Goal: Task Accomplishment & Management: Manage account settings

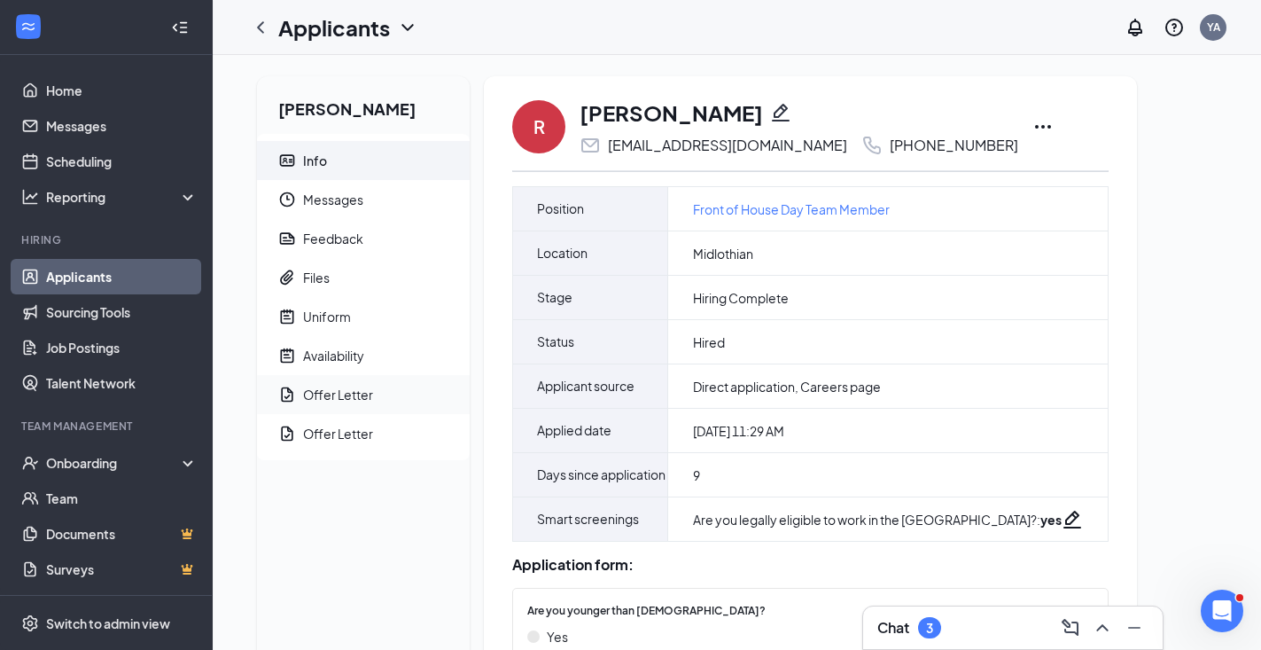
click at [362, 386] on div "Offer Letter" at bounding box center [338, 395] width 70 height 18
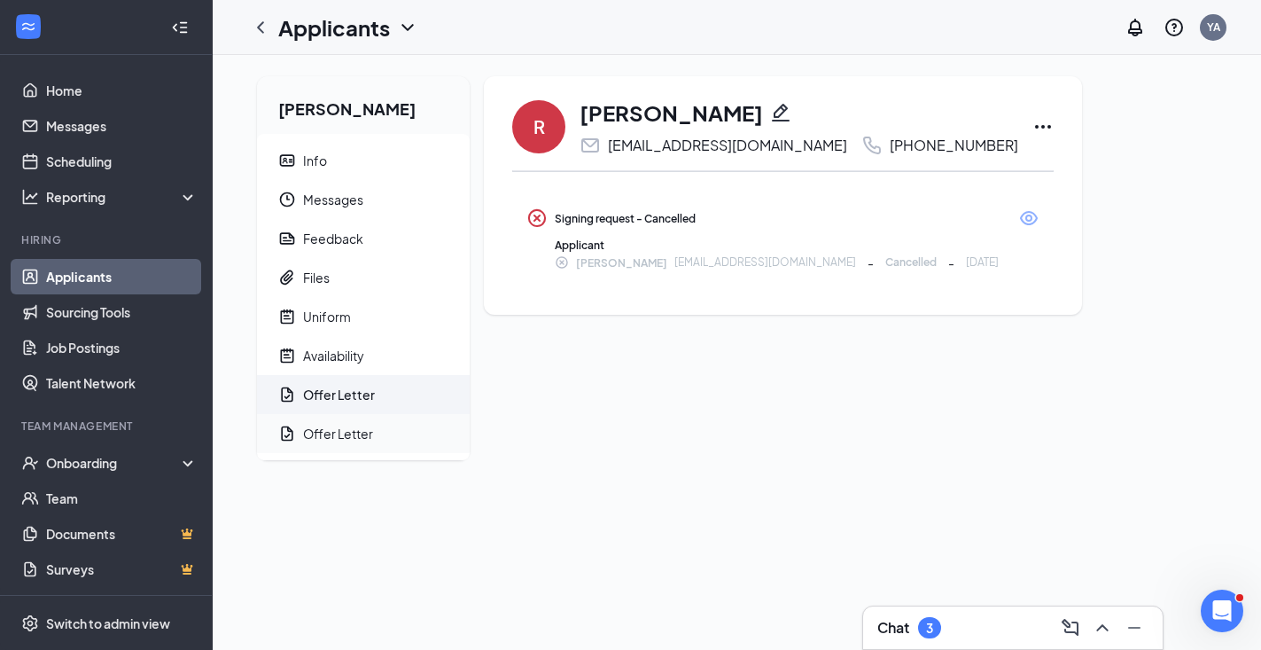
click at [365, 436] on div "Offer Letter" at bounding box center [338, 434] width 70 height 18
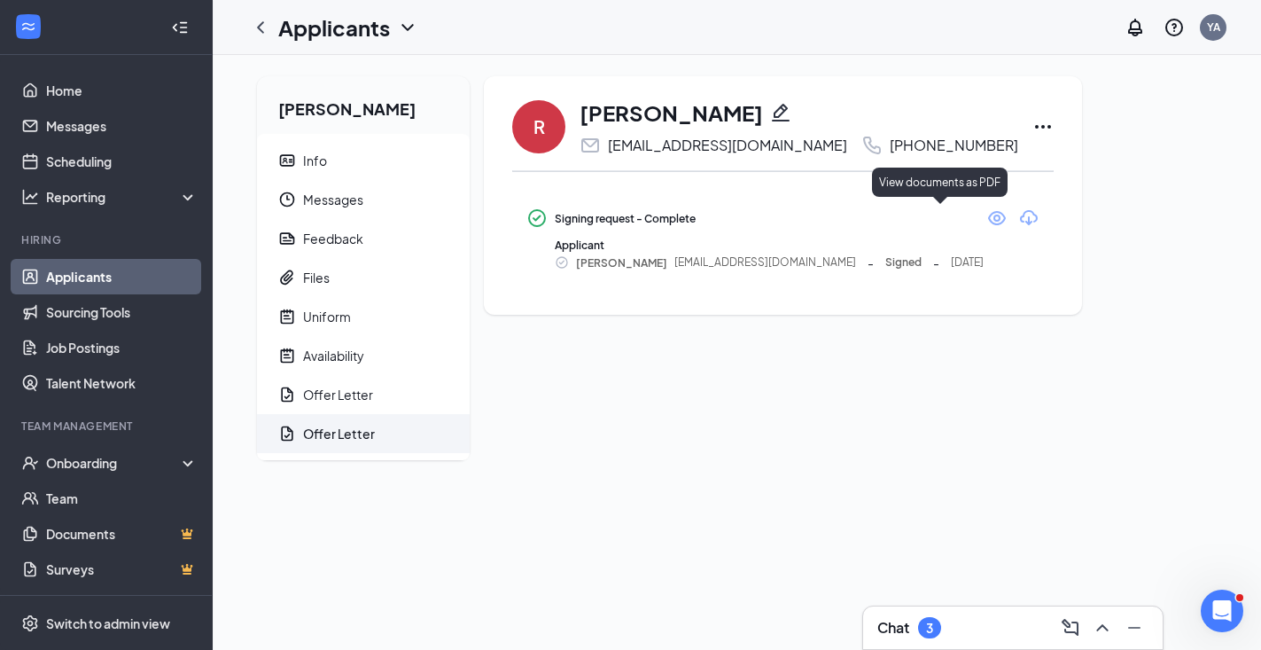
click at [988, 218] on icon "Eye" at bounding box center [997, 218] width 18 height 14
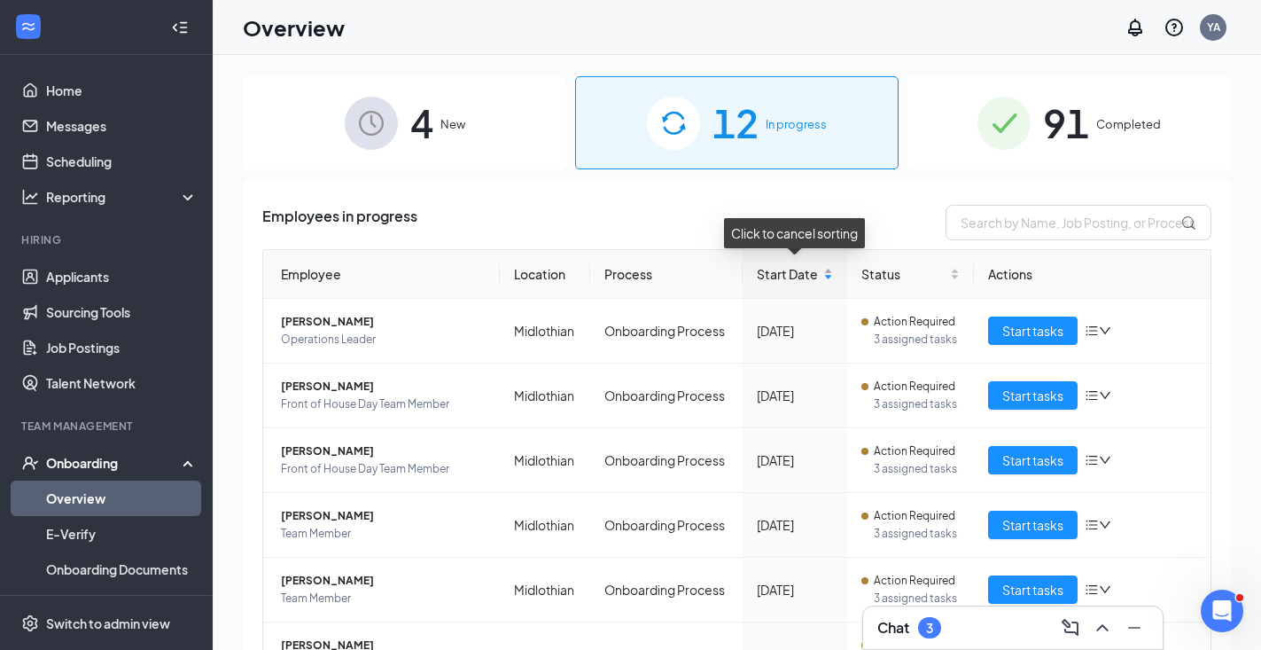
click at [832, 268] on div "Start Date" at bounding box center [795, 273] width 76 height 19
click at [833, 277] on div "Start Date" at bounding box center [795, 273] width 76 height 19
click at [819, 276] on span "Start Date" at bounding box center [788, 273] width 63 height 19
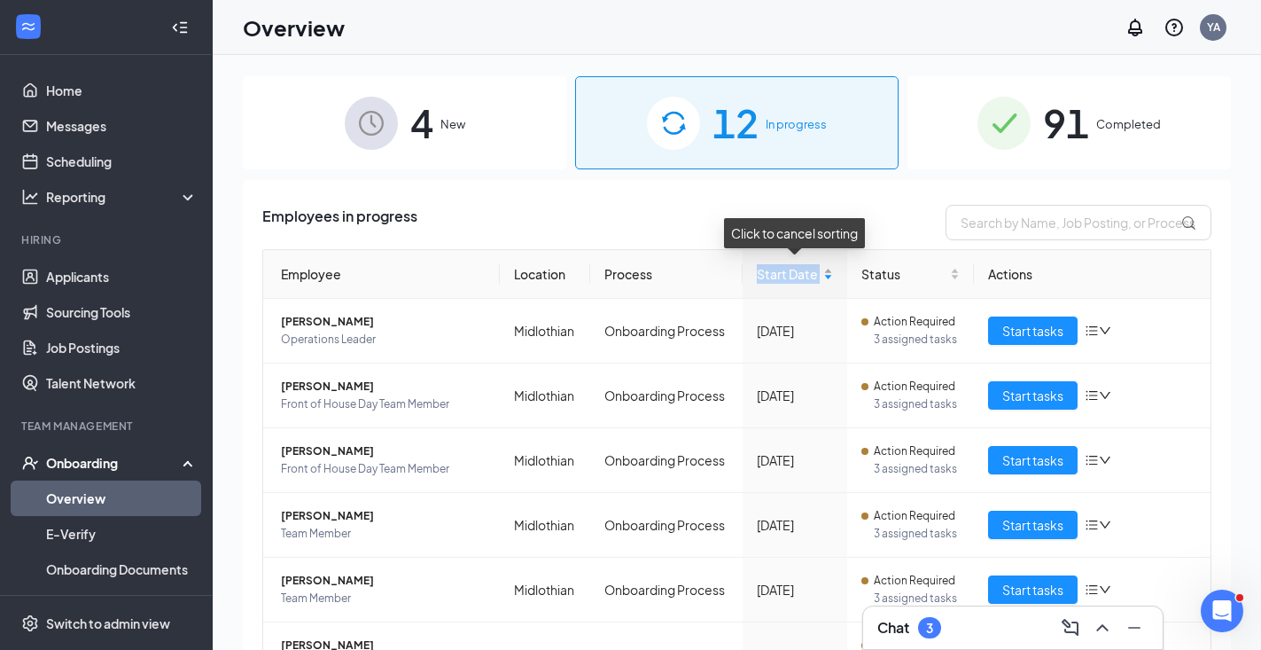
click at [819, 276] on span "Start Date" at bounding box center [788, 273] width 63 height 19
click at [828, 269] on div "Start Date" at bounding box center [795, 273] width 76 height 19
click at [791, 271] on span "Start Date" at bounding box center [788, 273] width 63 height 19
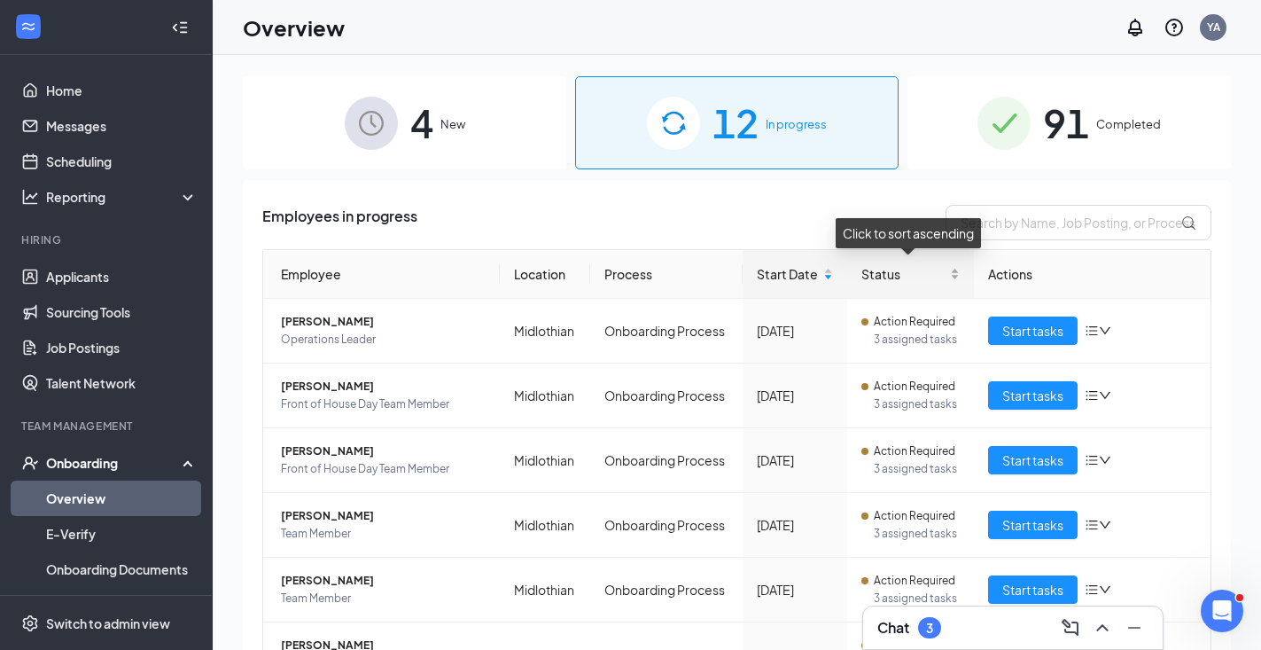
click at [903, 271] on span "Status" at bounding box center [904, 273] width 85 height 19
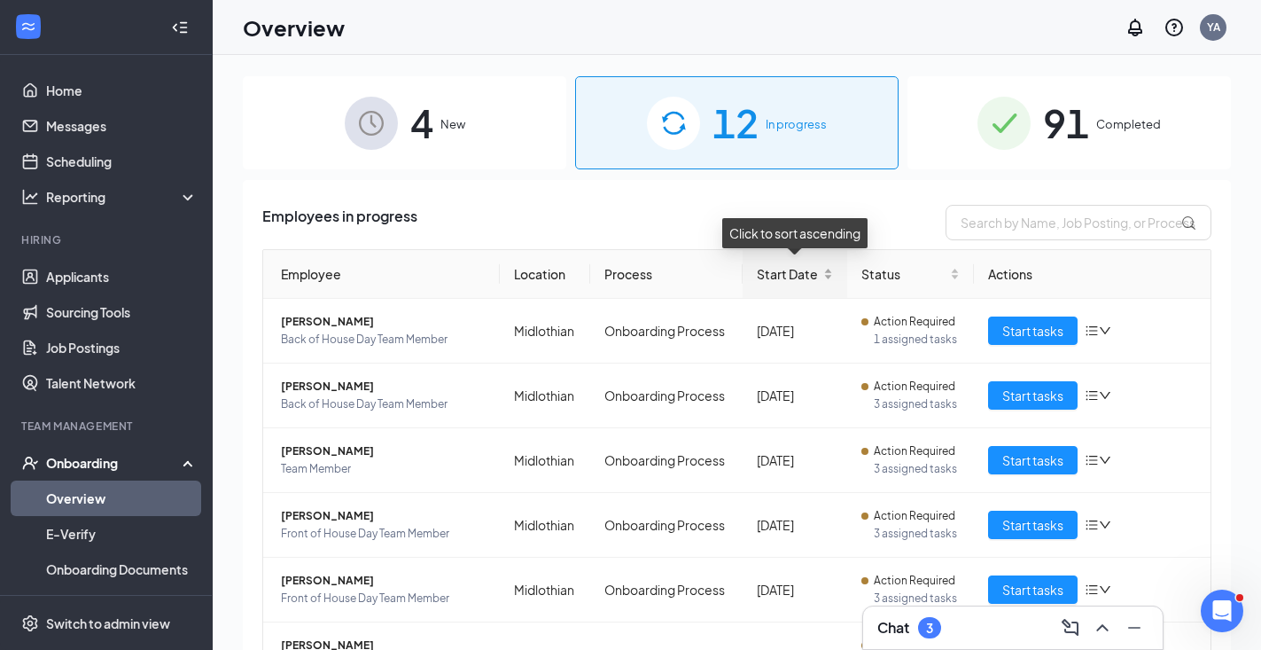
click at [779, 274] on span "Start Date" at bounding box center [788, 273] width 63 height 19
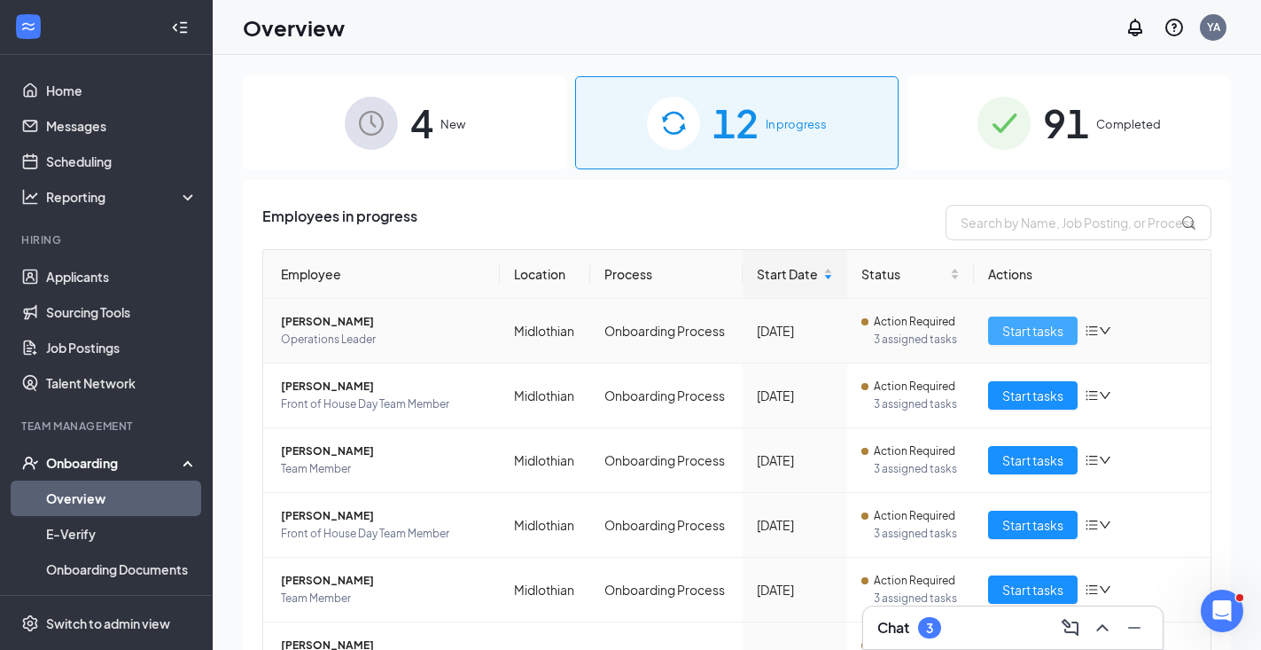
click at [998, 324] on button "Start tasks" at bounding box center [1033, 330] width 90 height 28
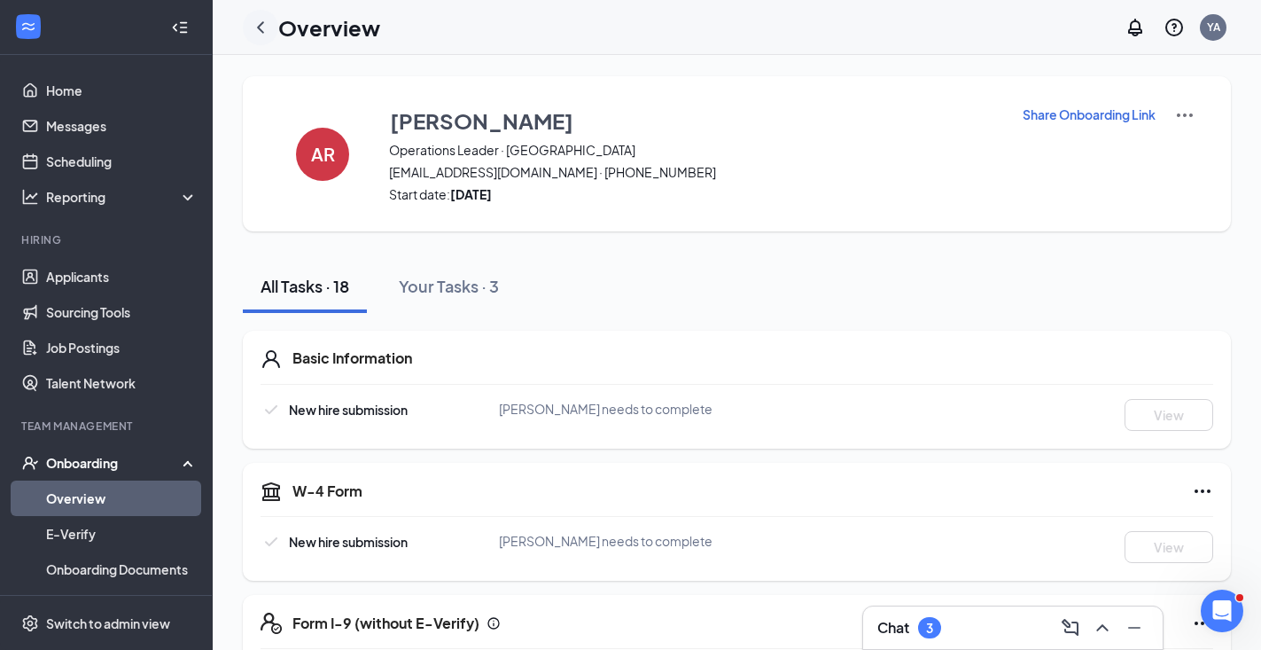
click at [264, 17] on icon "ChevronLeft" at bounding box center [260, 27] width 21 height 21
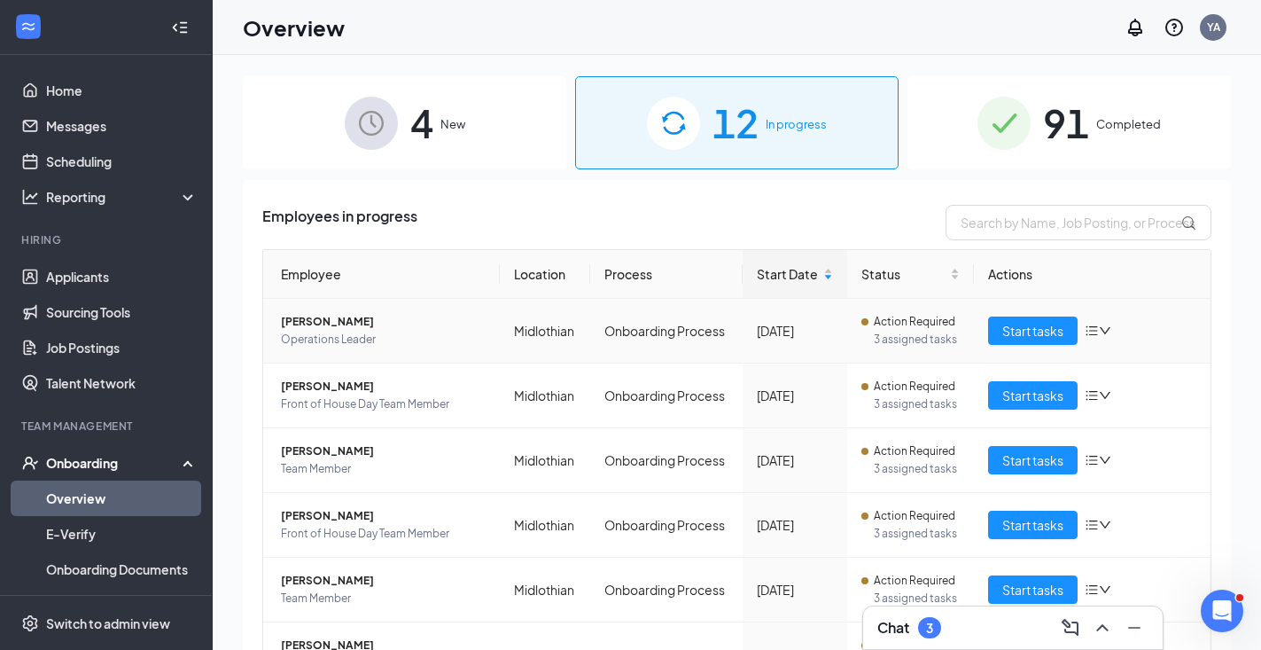
scroll to position [66, 0]
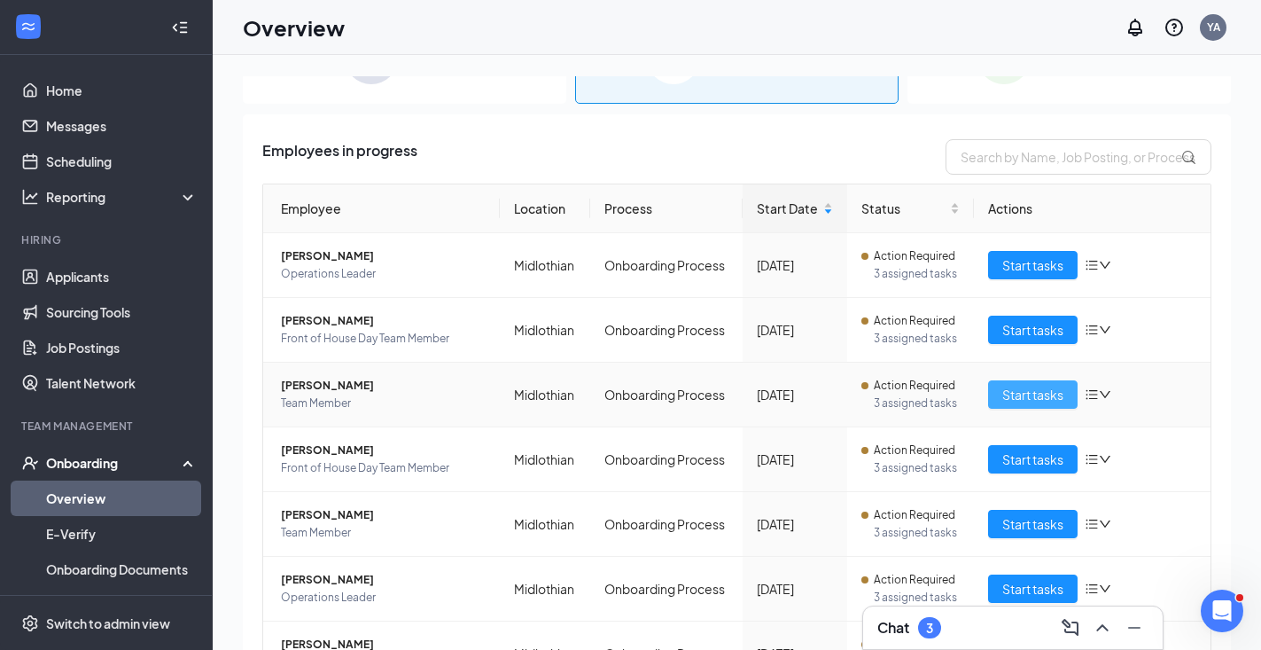
click at [1030, 404] on button "Start tasks" at bounding box center [1033, 394] width 90 height 28
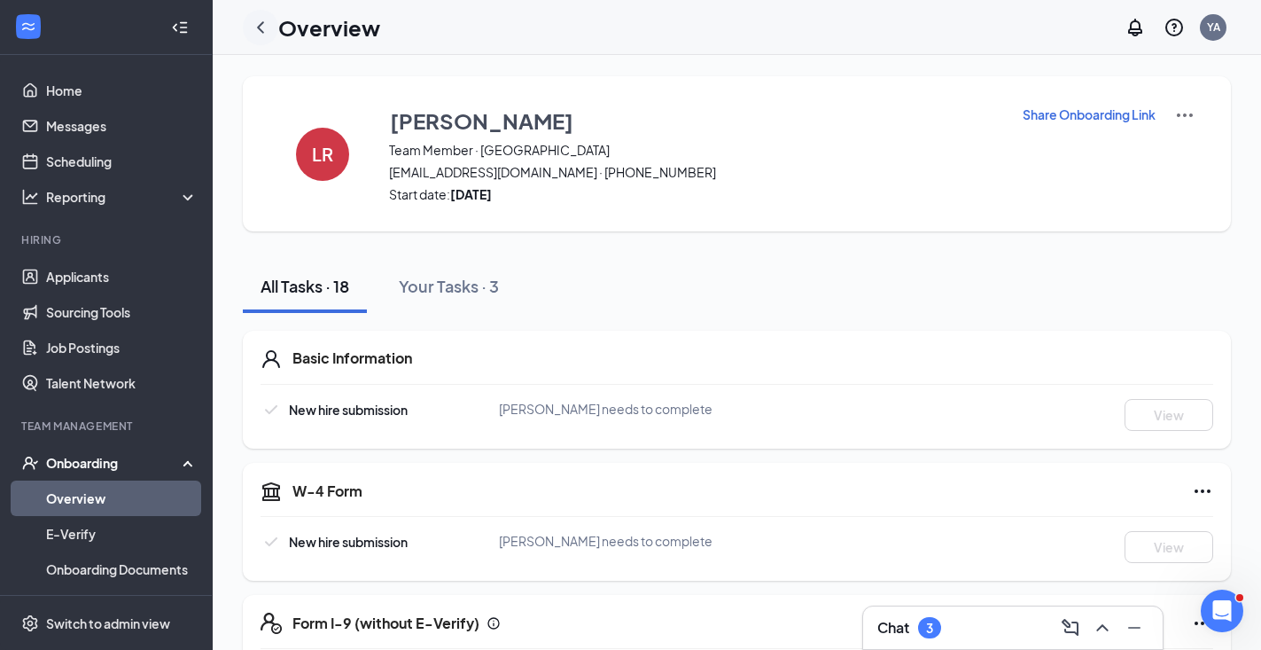
click at [249, 29] on div at bounding box center [260, 27] width 35 height 35
click at [261, 32] on icon "ChevronLeft" at bounding box center [260, 27] width 7 height 12
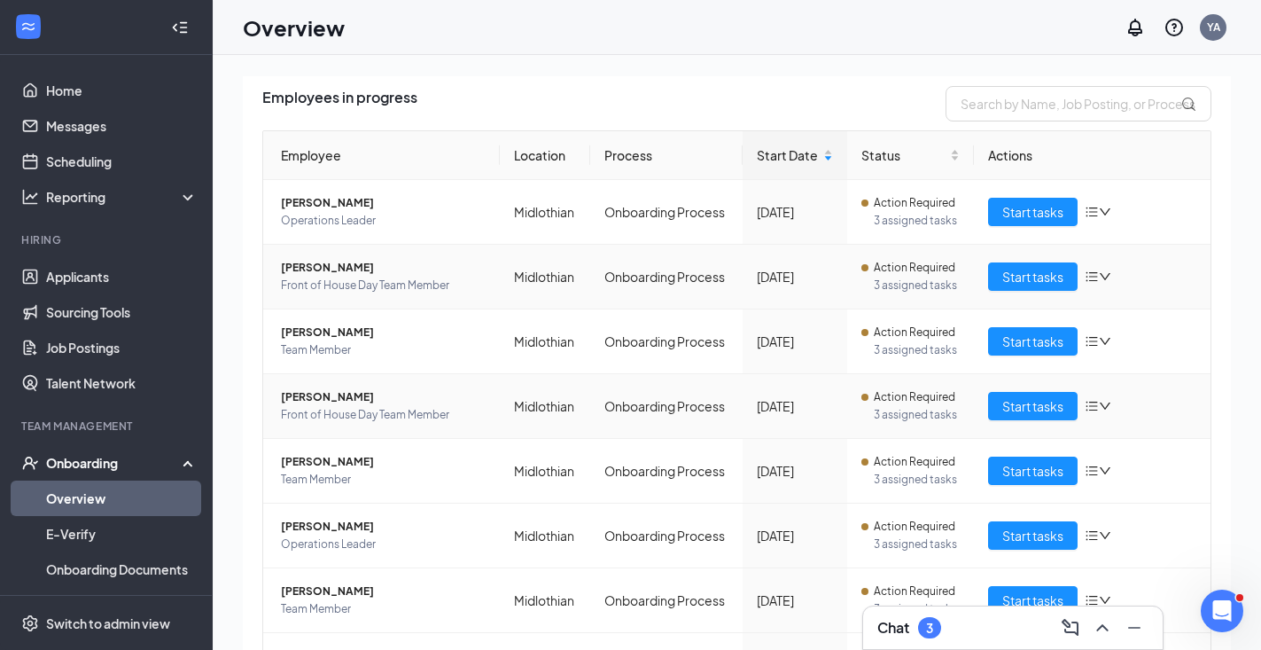
scroll to position [149, 0]
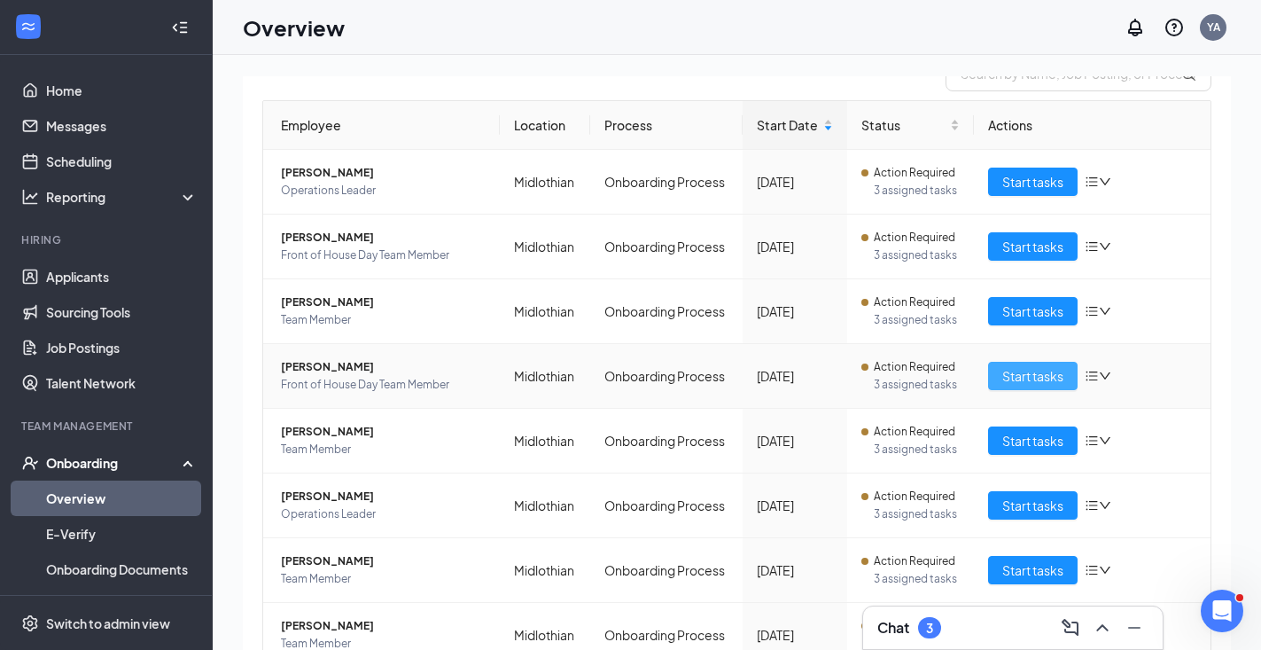
click at [999, 374] on button "Start tasks" at bounding box center [1033, 376] width 90 height 28
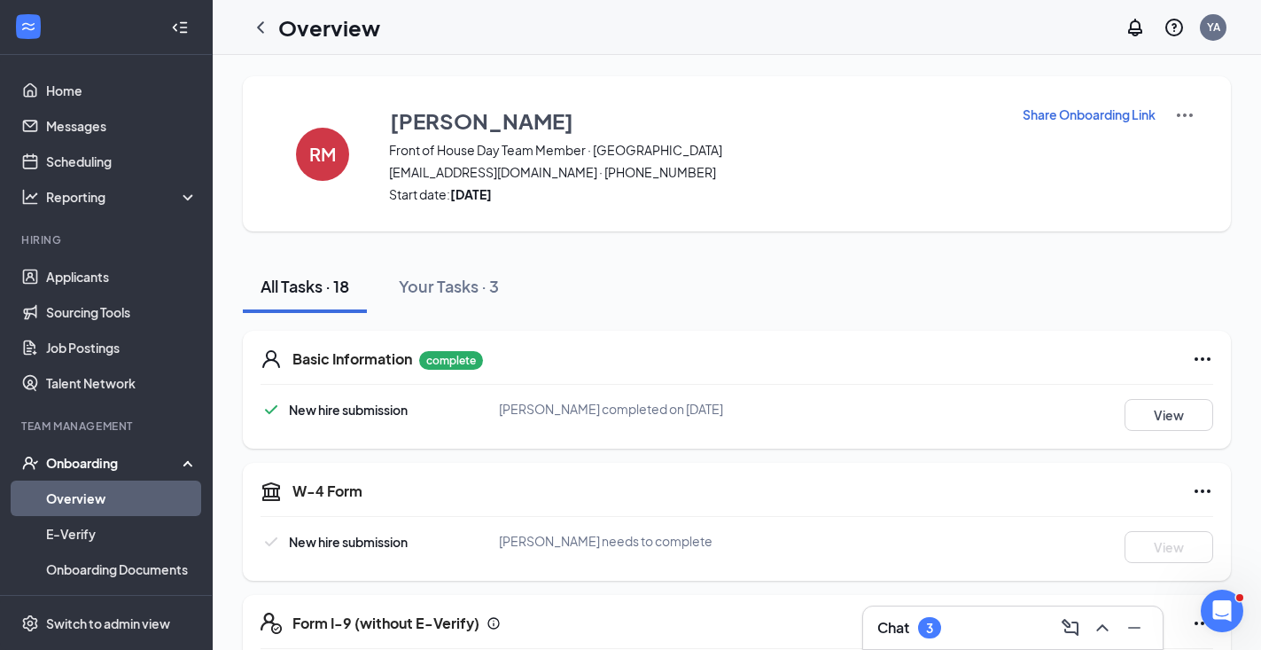
click at [1113, 120] on p "Share Onboarding Link" at bounding box center [1089, 114] width 133 height 18
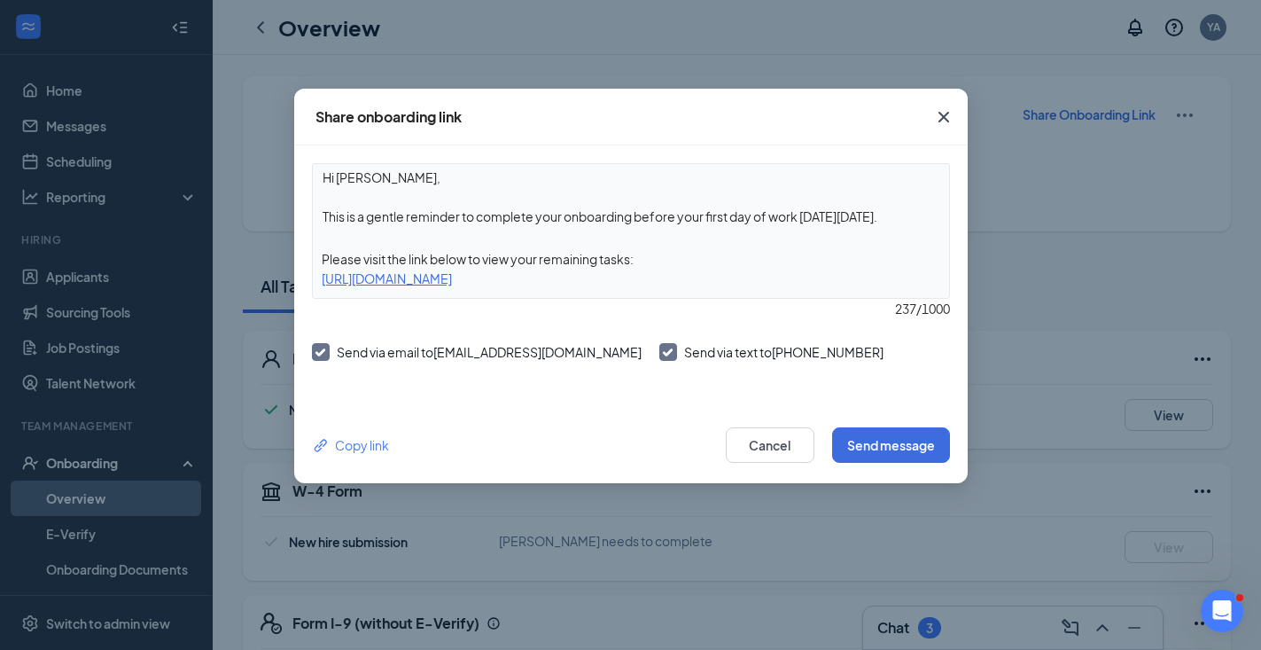
drag, startPoint x: 899, startPoint y: 213, endPoint x: 672, endPoint y: 207, distance: 227.0
click at [671, 207] on textarea "Hi [PERSON_NAME], This is a gentle reminder to complete your onboarding before …" at bounding box center [631, 197] width 636 height 66
type textarea "Hi [PERSON_NAME], This is a gentle reminder to complete your onboarding as soon…"
click at [898, 442] on button "Send message" at bounding box center [891, 444] width 118 height 35
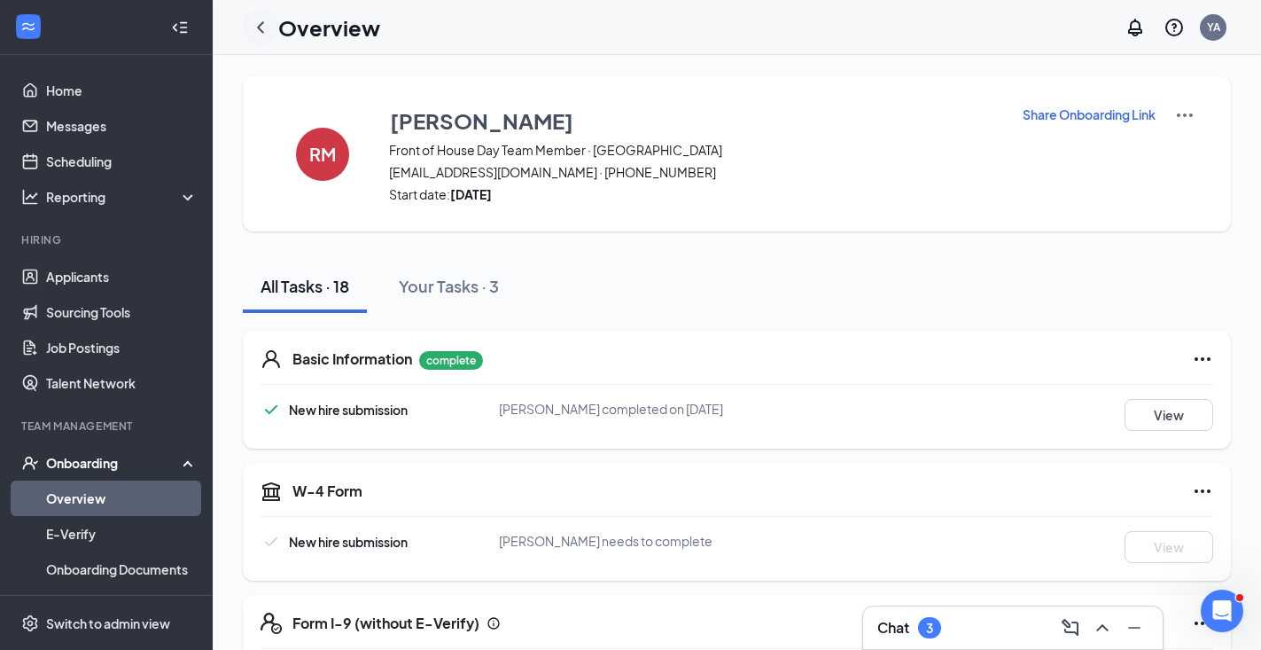
click at [255, 25] on icon "ChevronLeft" at bounding box center [260, 27] width 21 height 21
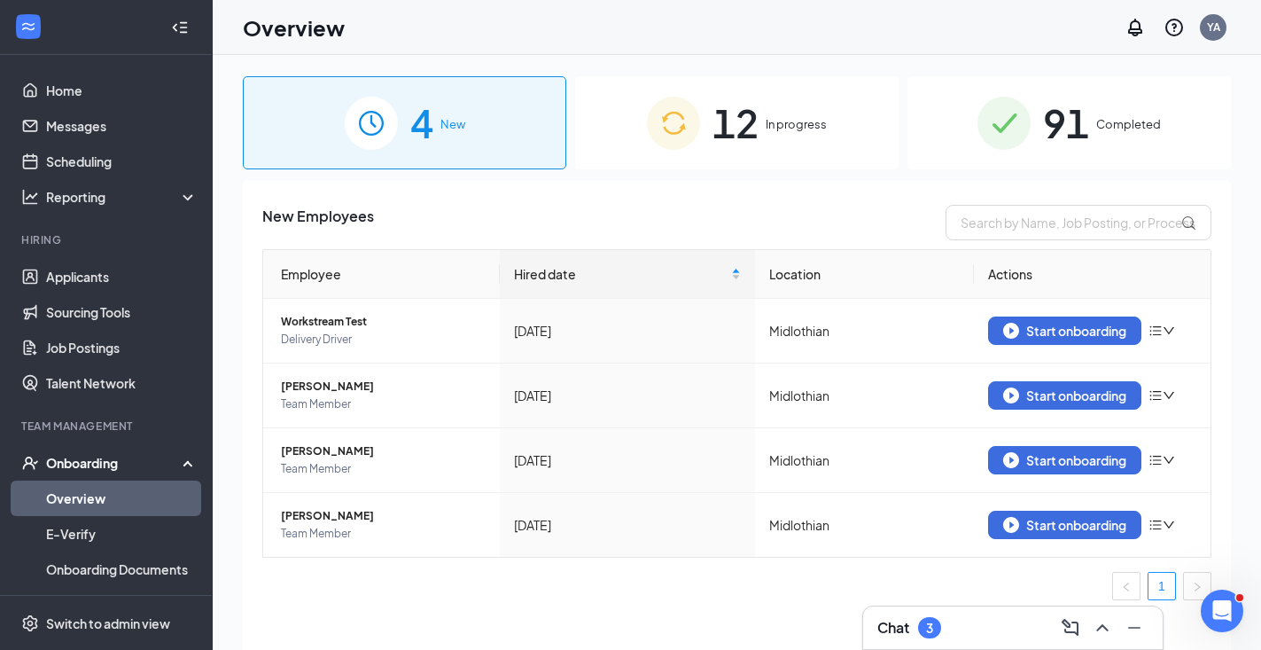
click at [794, 88] on div "12 In progress" at bounding box center [737, 122] width 324 height 93
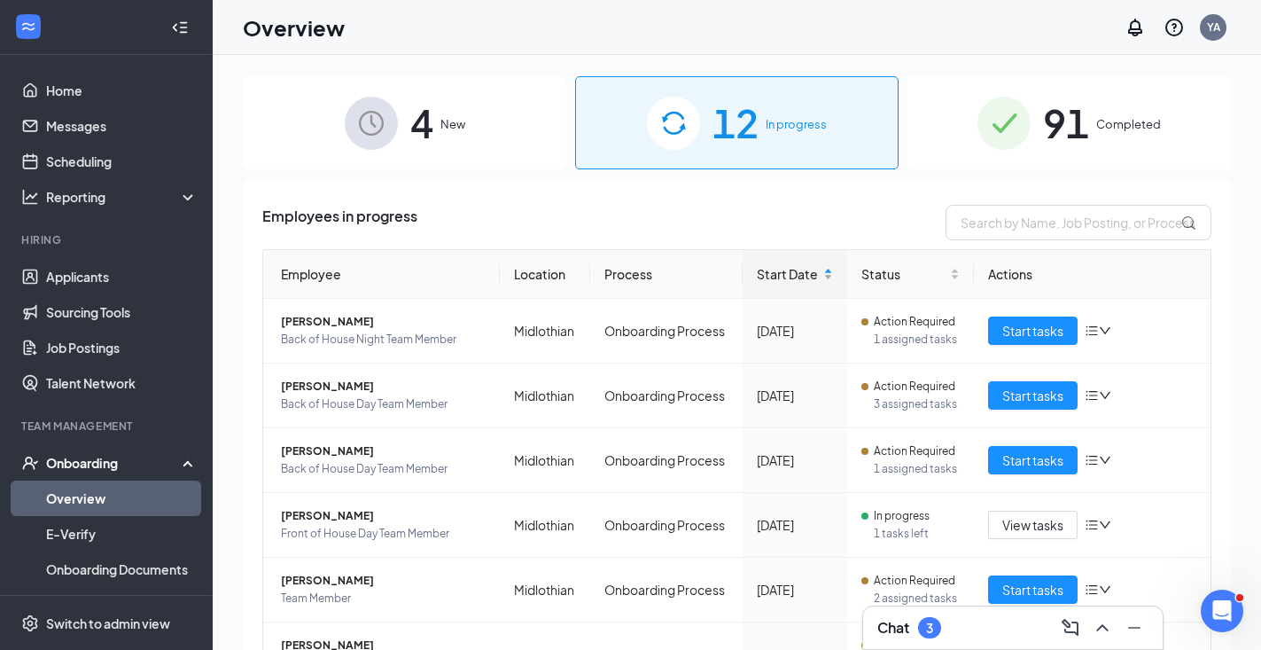
click at [807, 269] on span "Start Date" at bounding box center [788, 273] width 63 height 19
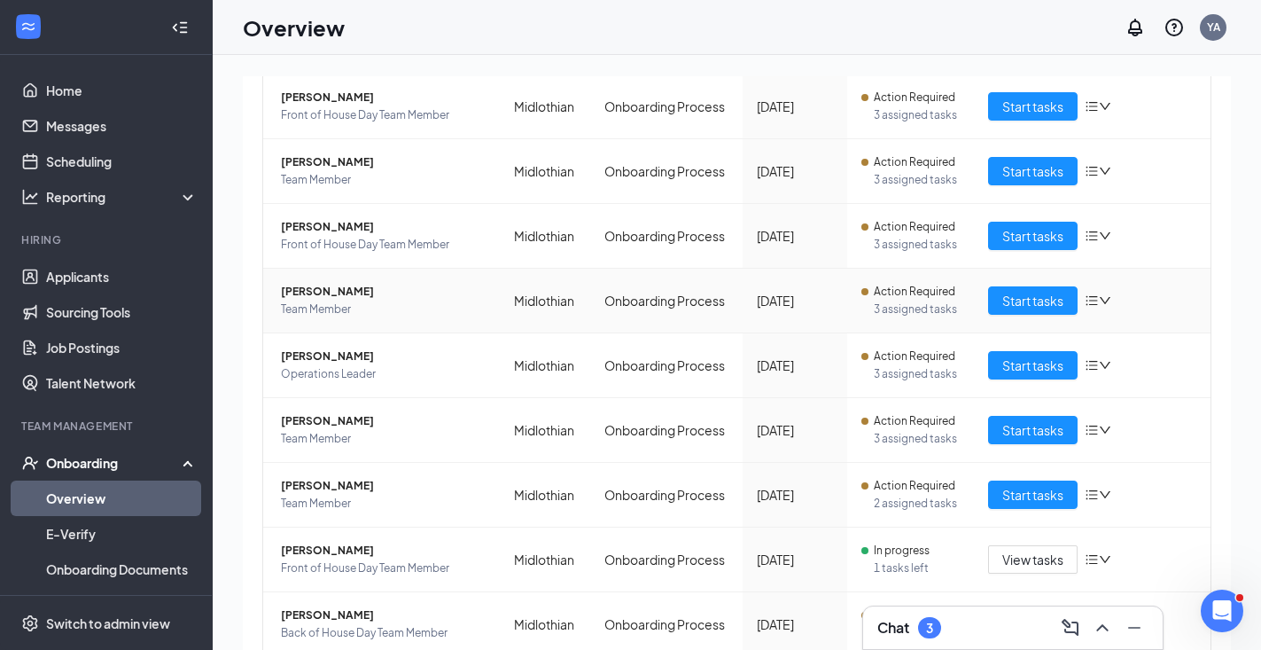
scroll to position [292, 0]
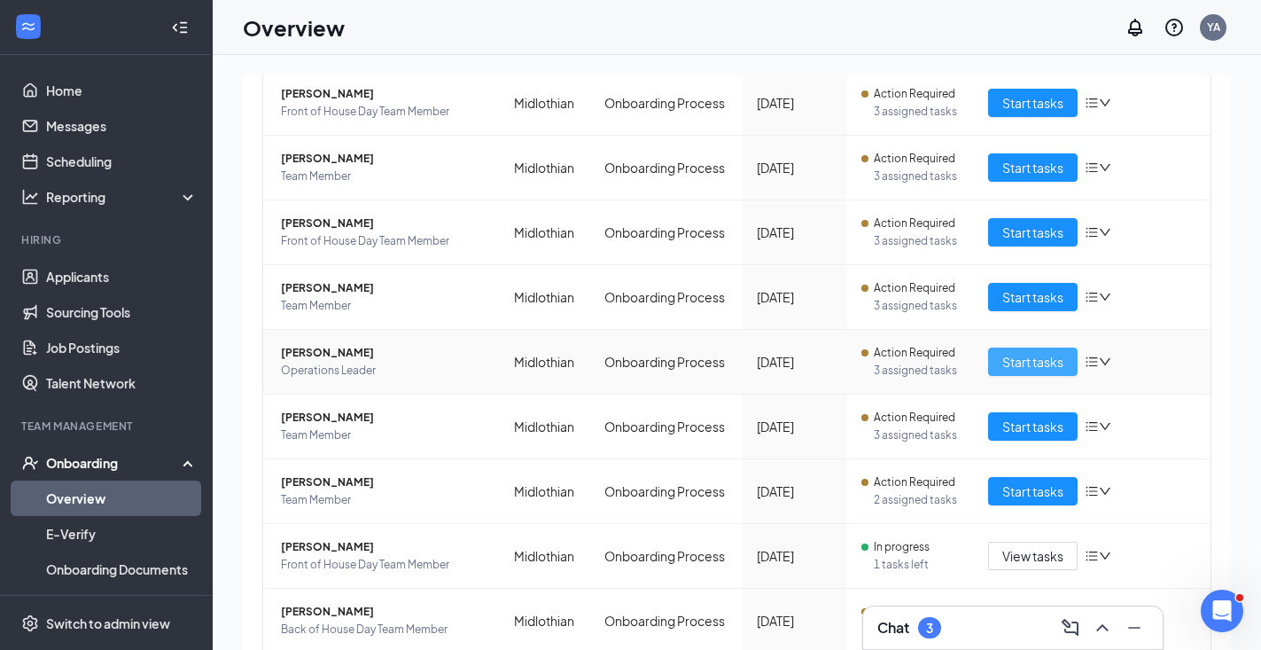
click at [1010, 363] on span "Start tasks" at bounding box center [1032, 361] width 61 height 19
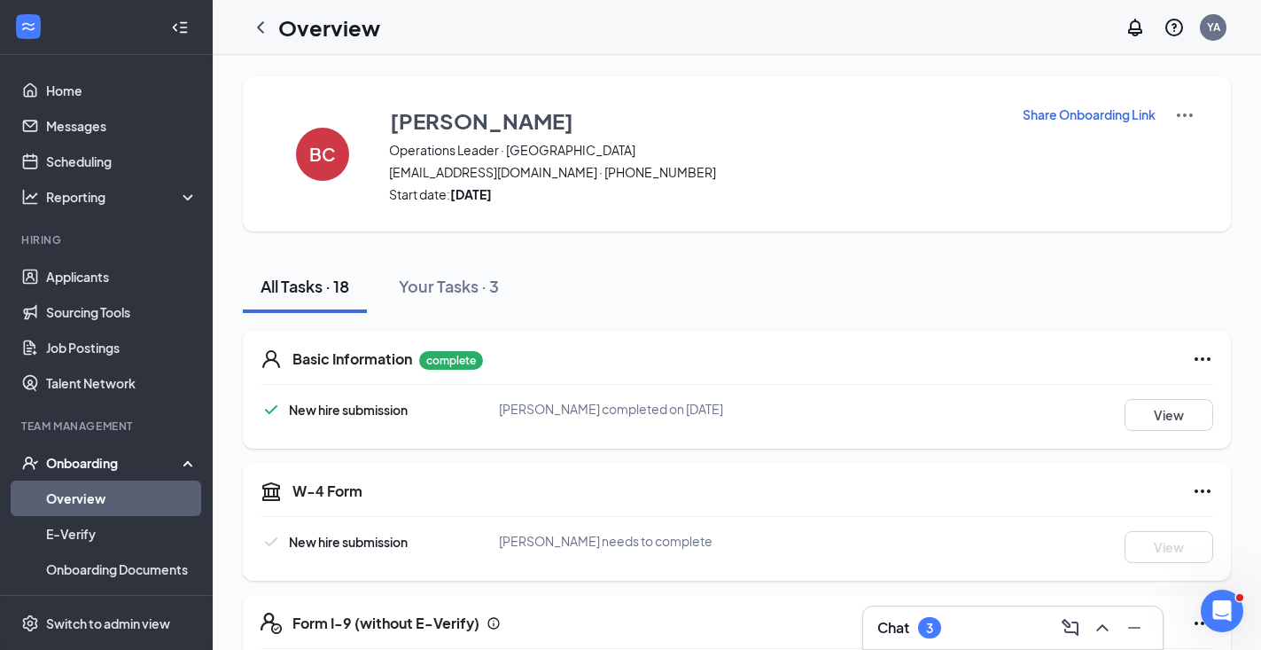
click at [1083, 112] on p "Share Onboarding Link" at bounding box center [1089, 114] width 133 height 18
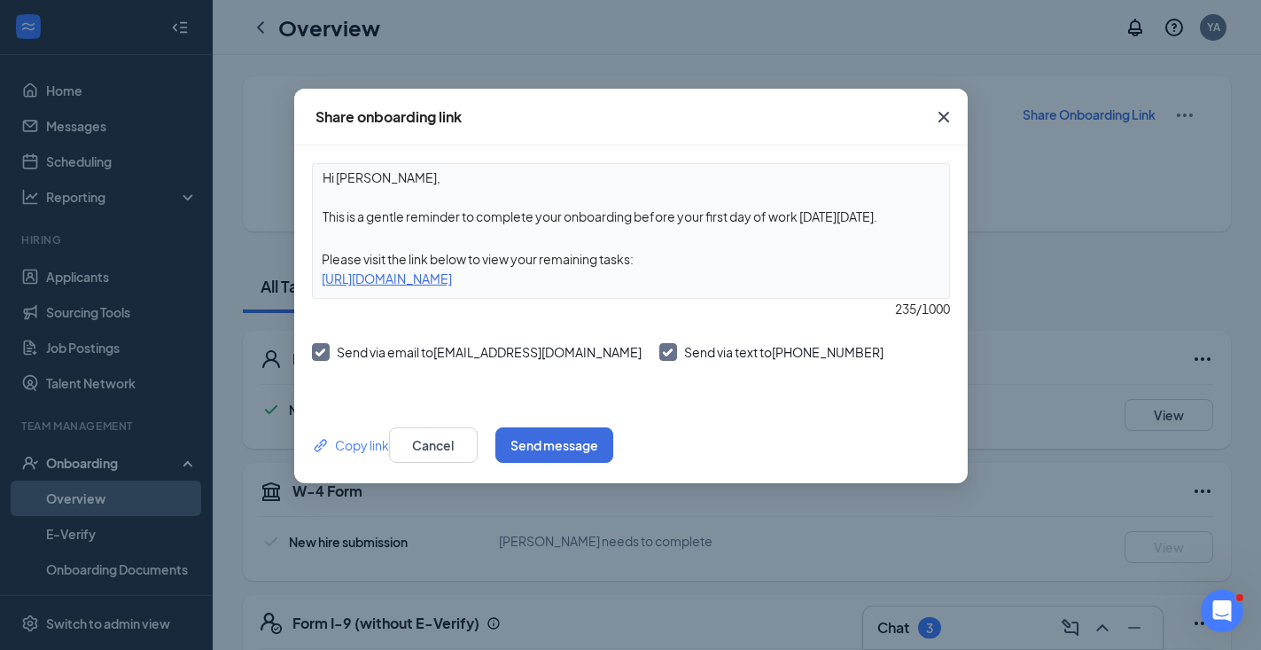
click at [907, 219] on textarea "Hi [PERSON_NAME], This is a gentle reminder to complete your onboarding before …" at bounding box center [631, 197] width 636 height 66
click at [381, 172] on textarea "Hi [PERSON_NAME], This is a gentle reminder to complete your onboarding before …" at bounding box center [631, 197] width 636 height 66
drag, startPoint x: 905, startPoint y: 214, endPoint x: 639, endPoint y: 216, distance: 265.9
click at [639, 216] on textarea "Hi [PERSON_NAME], This is a gentle reminder to complete your onboarding before …" at bounding box center [631, 197] width 636 height 66
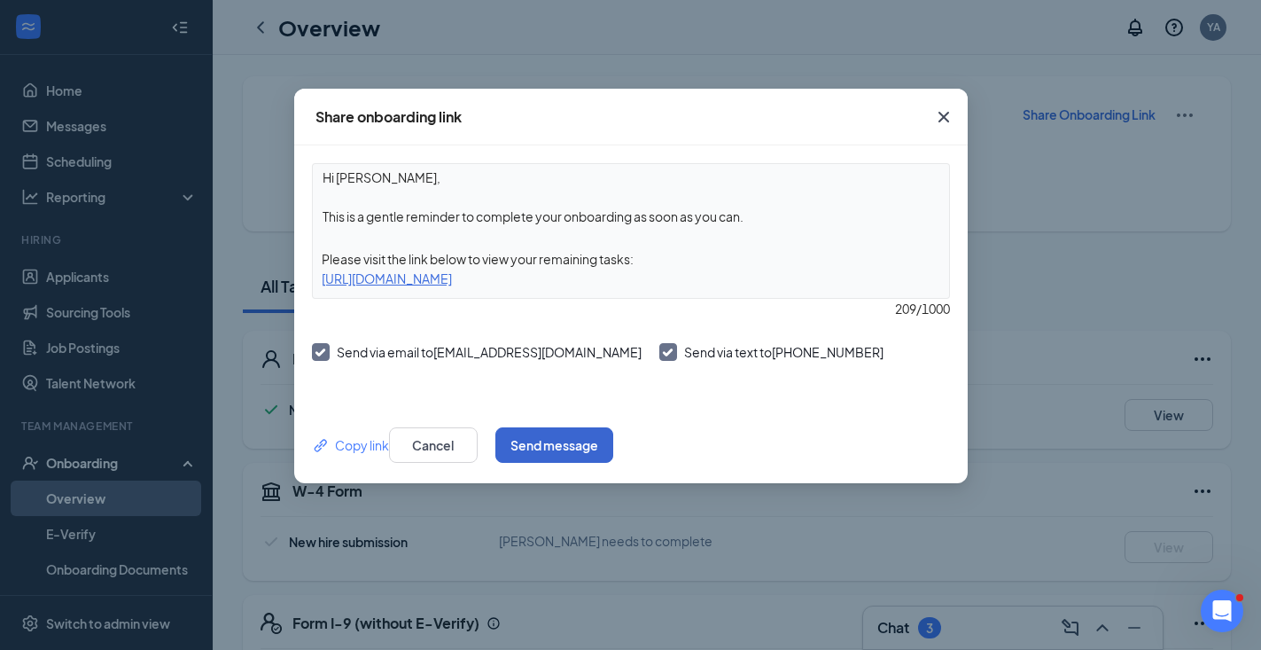
type textarea "Hi [PERSON_NAME], This is a gentle reminder to complete your onboarding as soon…"
click at [613, 432] on button "Send message" at bounding box center [554, 444] width 118 height 35
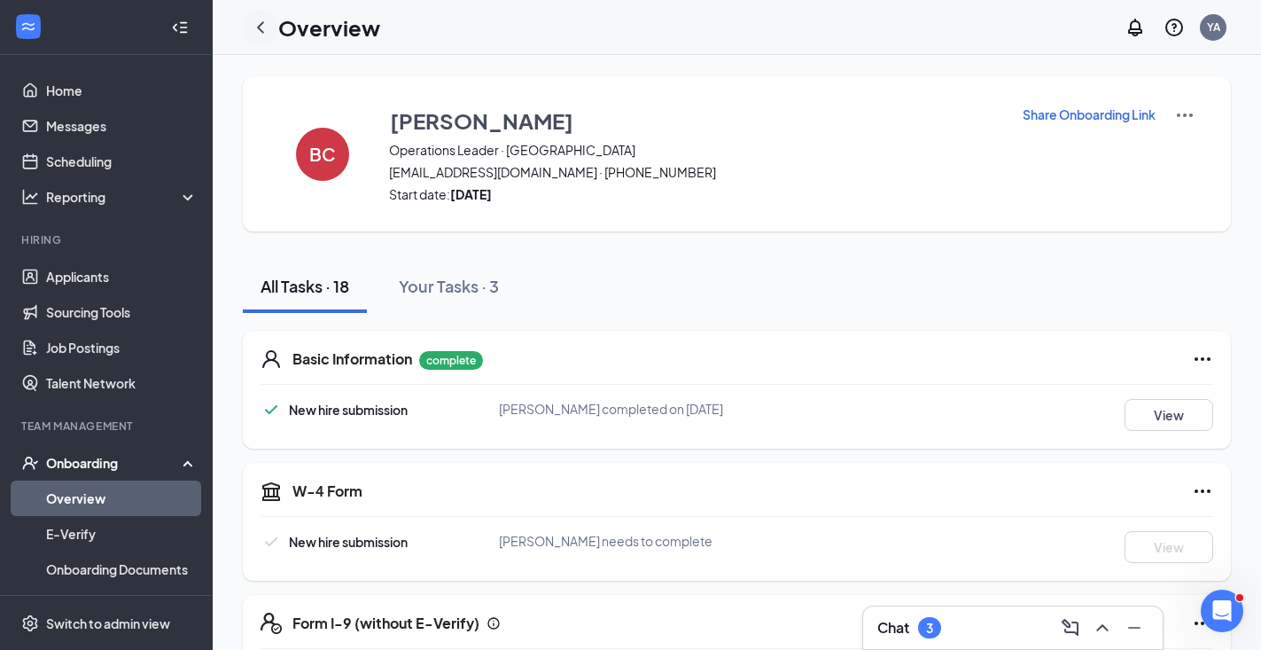
click at [267, 15] on div at bounding box center [260, 27] width 35 height 35
click at [261, 27] on icon "ChevronLeft" at bounding box center [260, 27] width 21 height 21
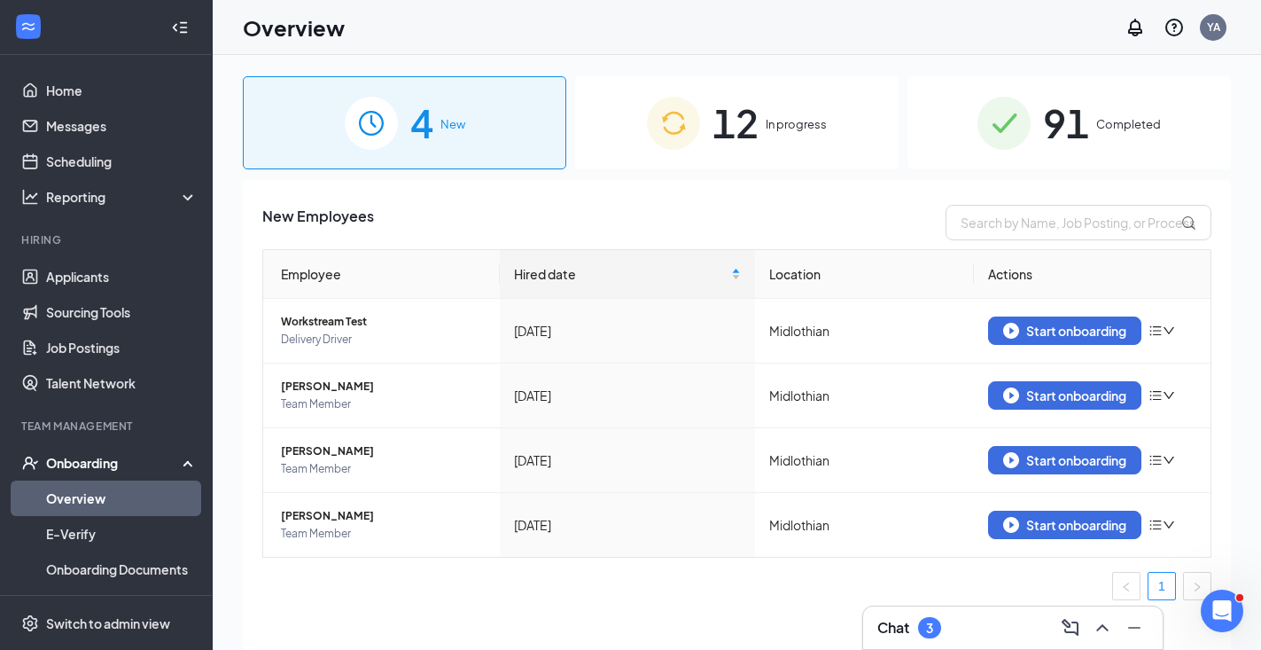
click at [808, 129] on span "In progress" at bounding box center [796, 124] width 61 height 18
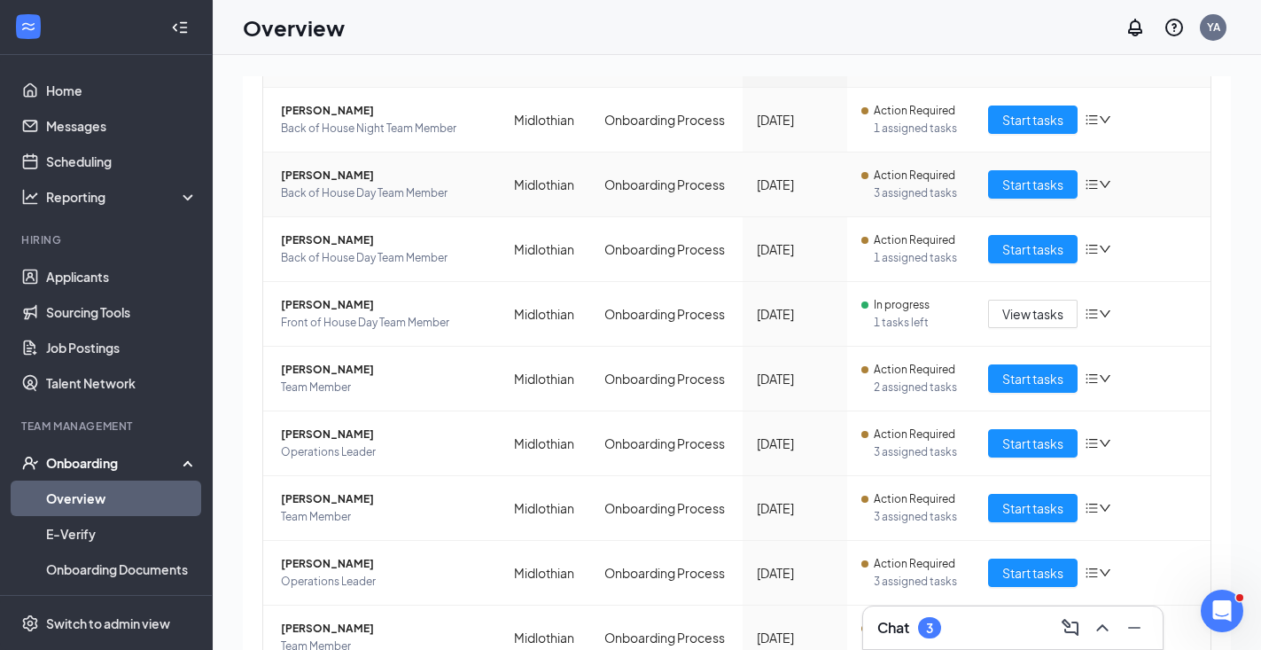
scroll to position [214, 0]
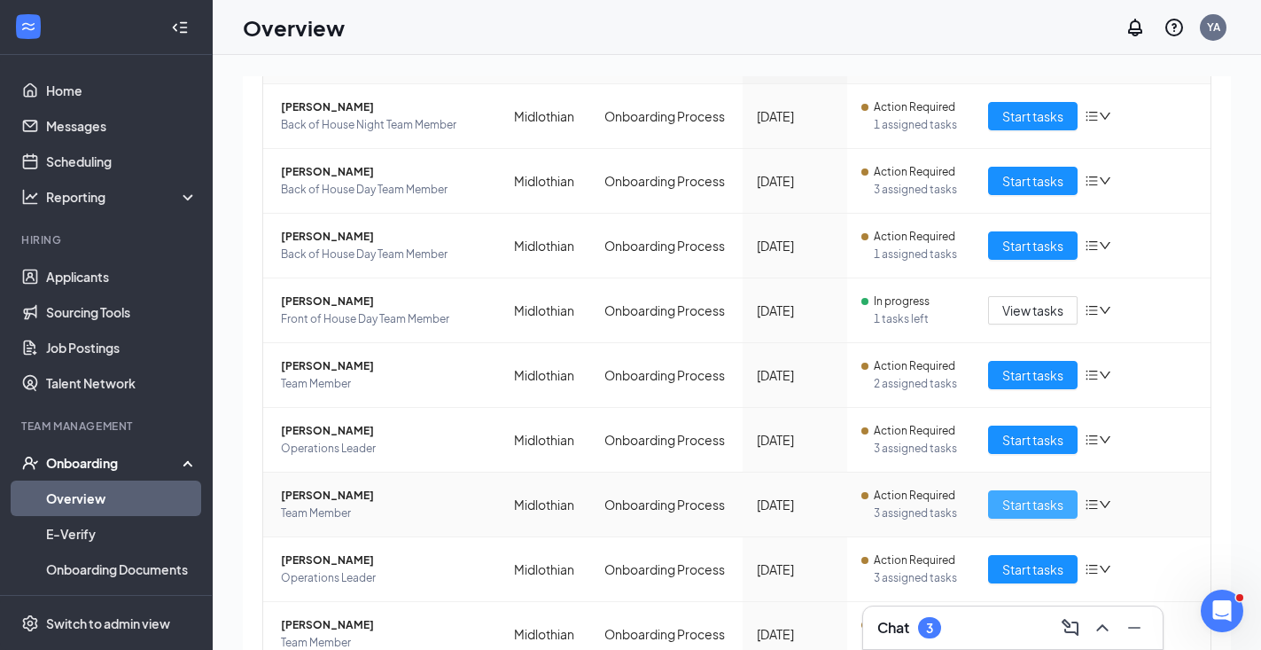
click at [1010, 495] on span "Start tasks" at bounding box center [1032, 504] width 61 height 19
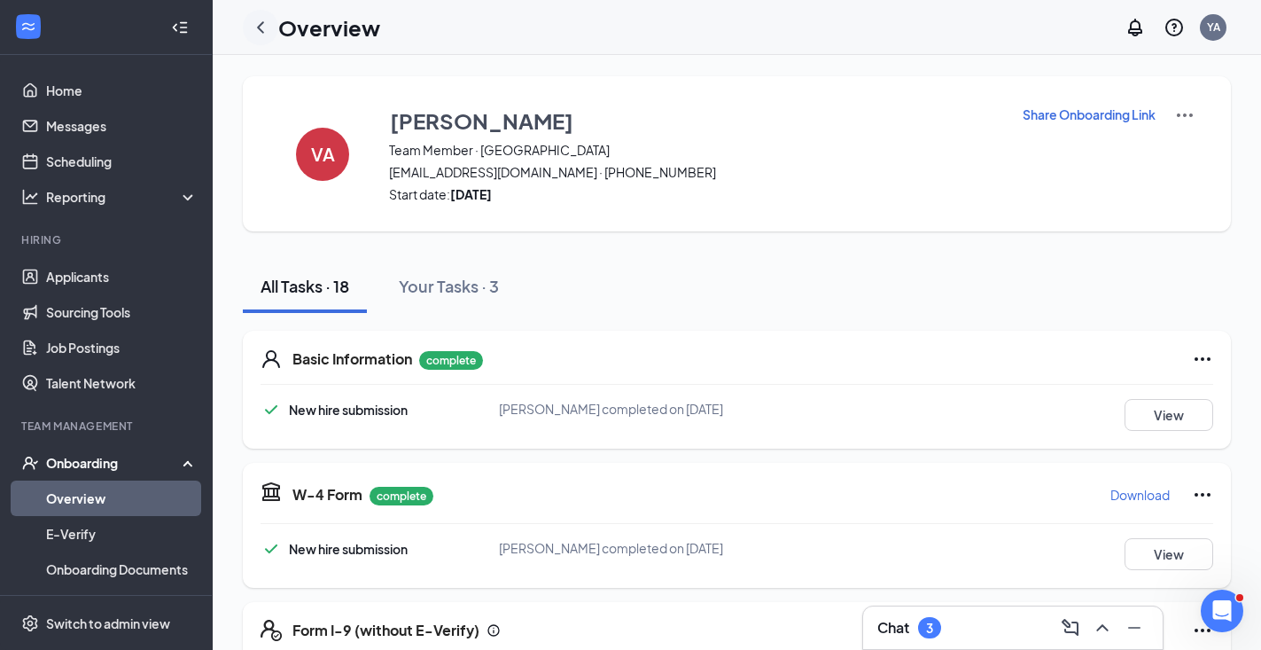
click at [260, 19] on icon "ChevronLeft" at bounding box center [260, 27] width 21 height 21
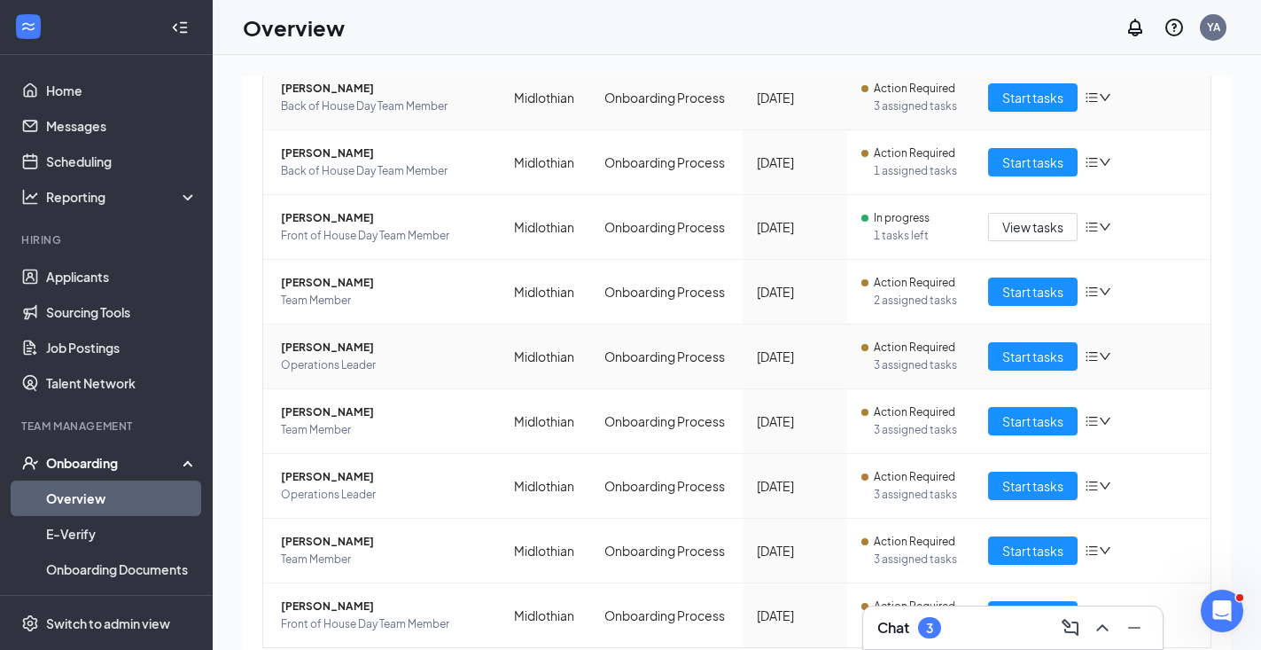
scroll to position [357, 0]
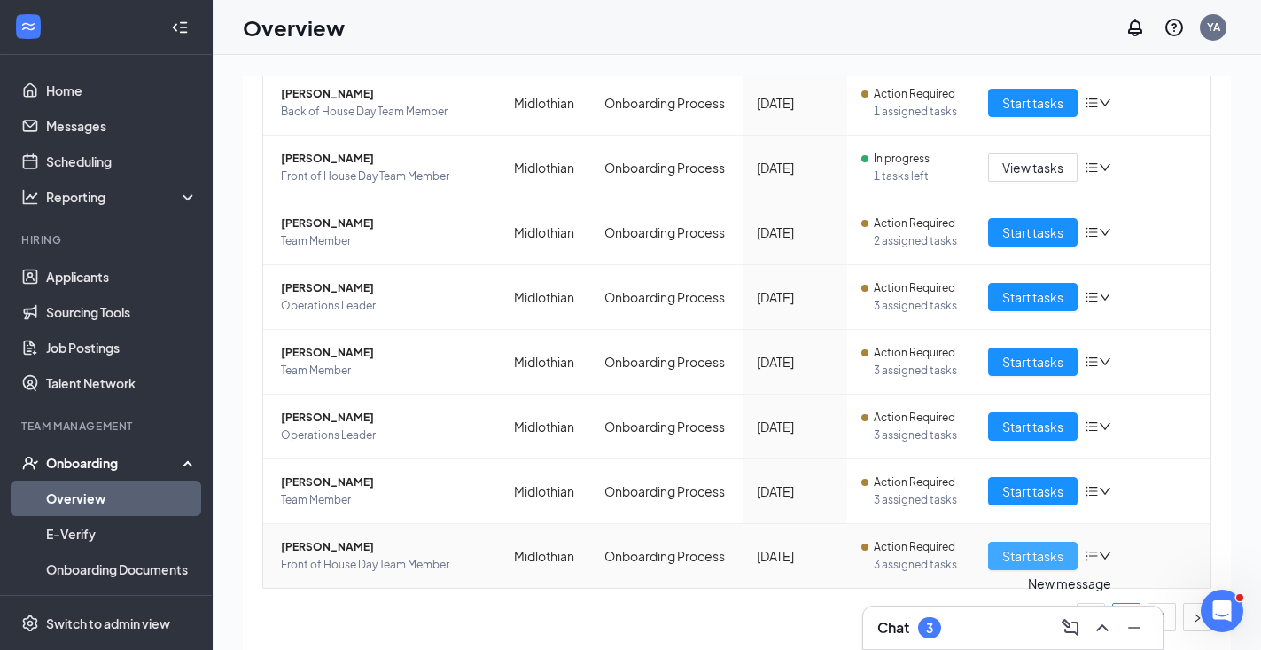
click at [1054, 548] on span "Start tasks" at bounding box center [1032, 555] width 61 height 19
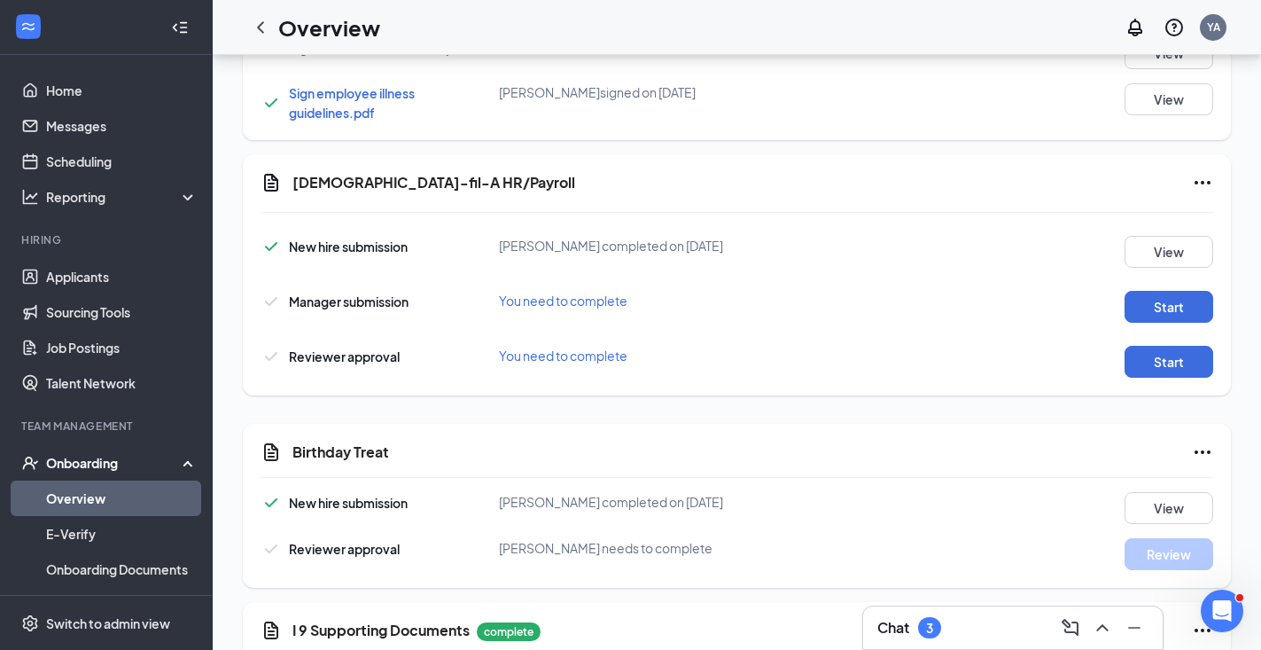
scroll to position [1127, 0]
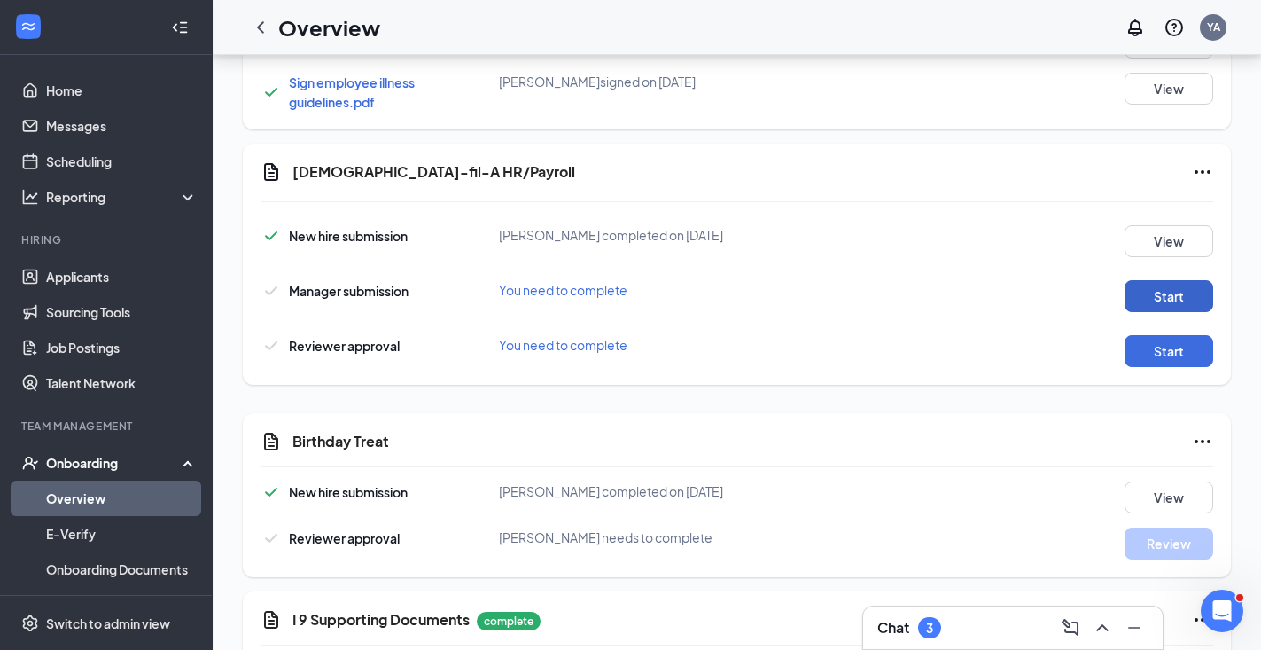
click at [1152, 295] on button "Start" at bounding box center [1169, 296] width 89 height 32
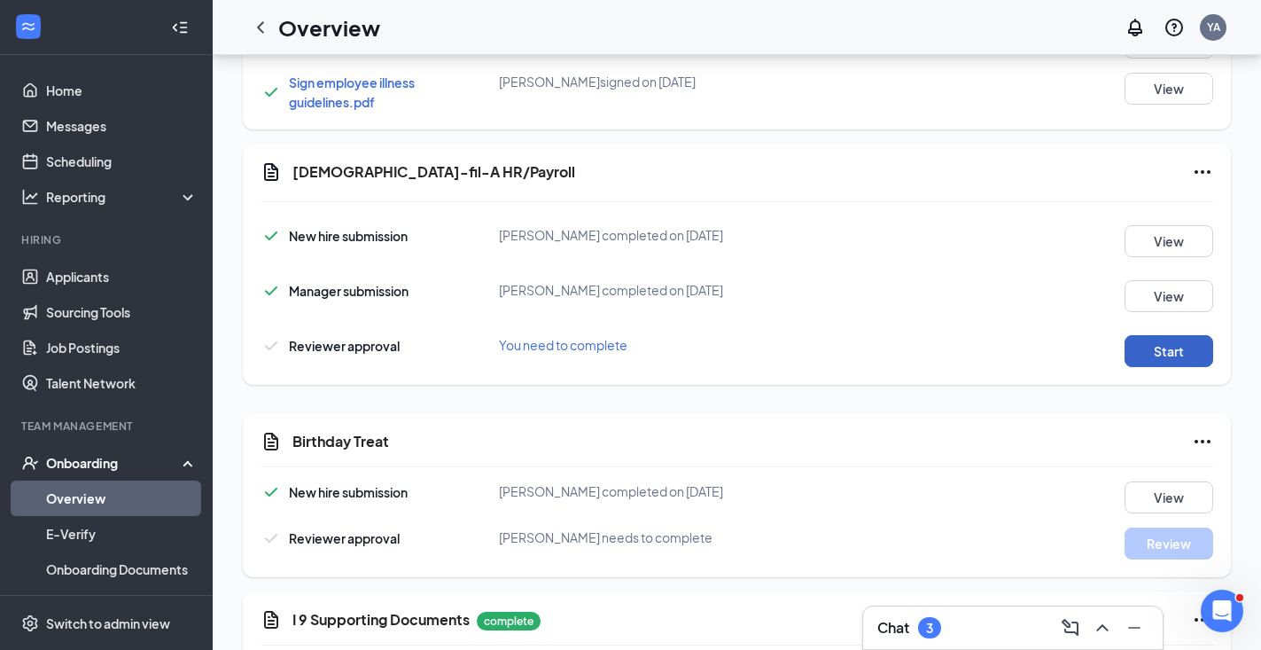
click at [1160, 340] on button "Start" at bounding box center [1169, 351] width 89 height 32
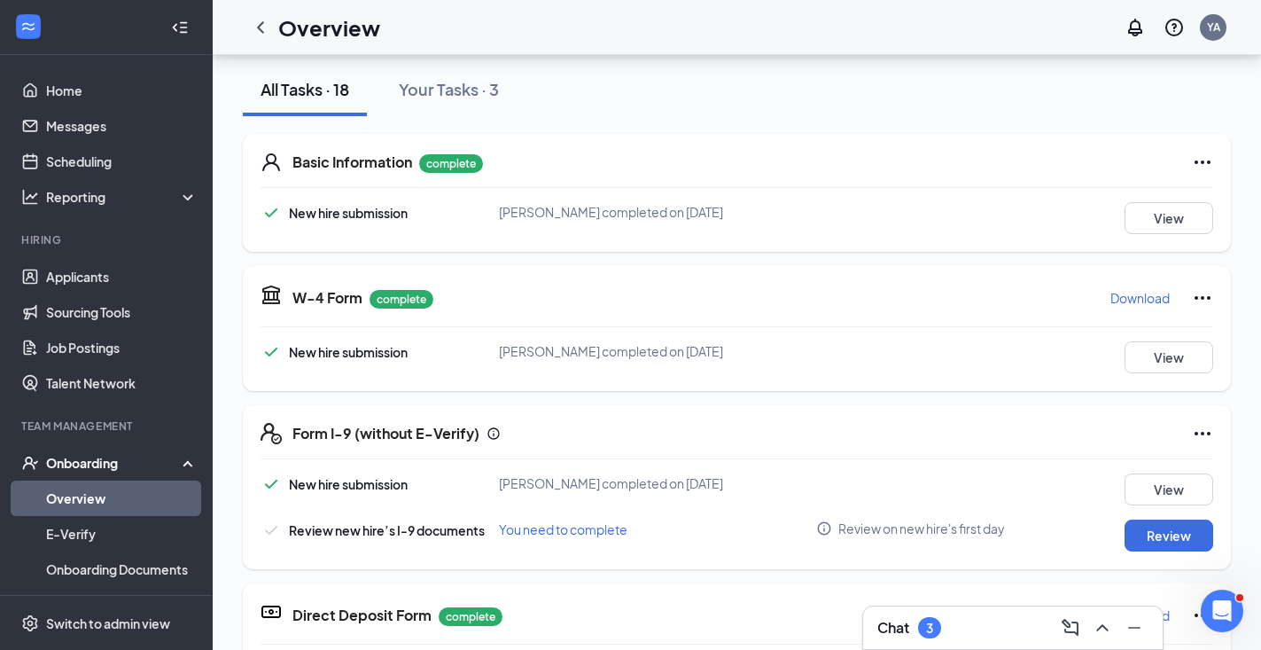
scroll to position [0, 0]
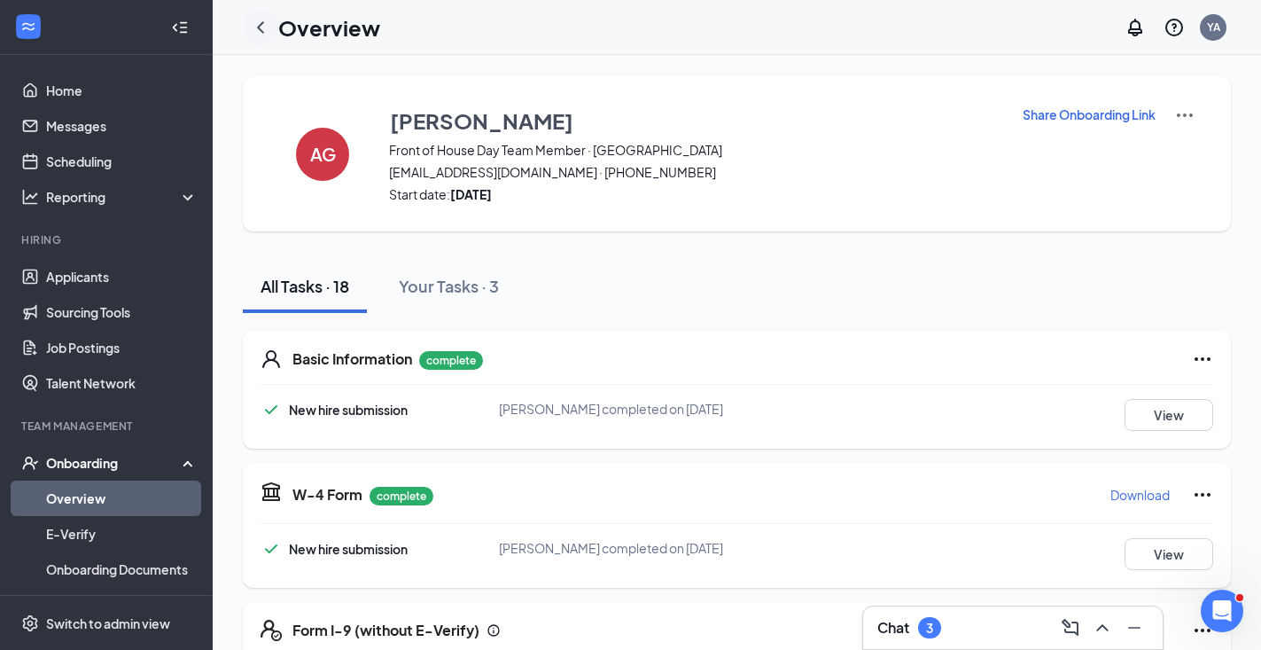
click at [261, 24] on icon "ChevronLeft" at bounding box center [260, 27] width 7 height 12
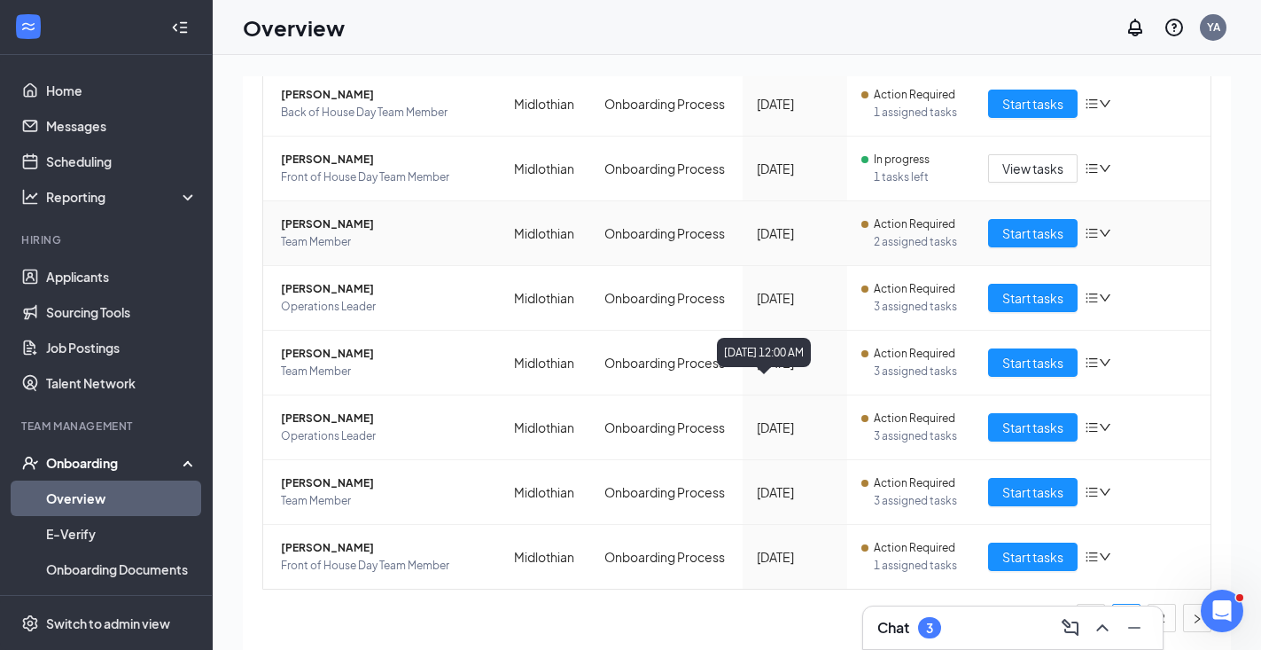
scroll to position [357, 0]
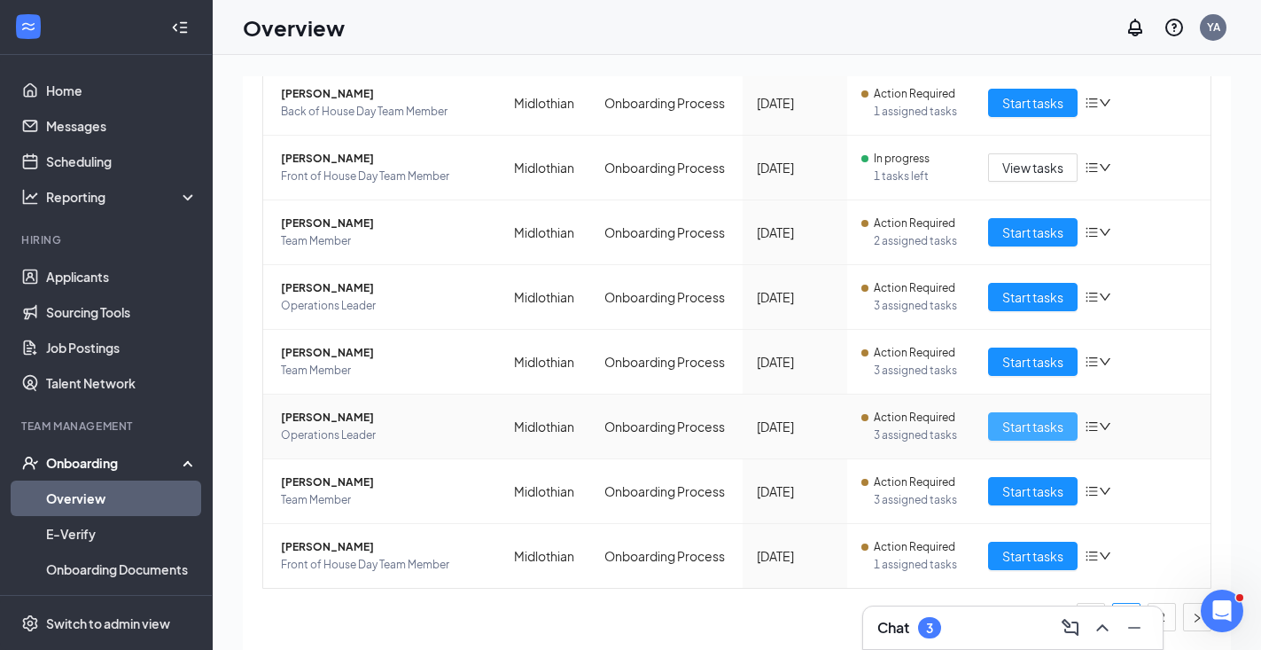
click at [1045, 430] on span "Start tasks" at bounding box center [1032, 426] width 61 height 19
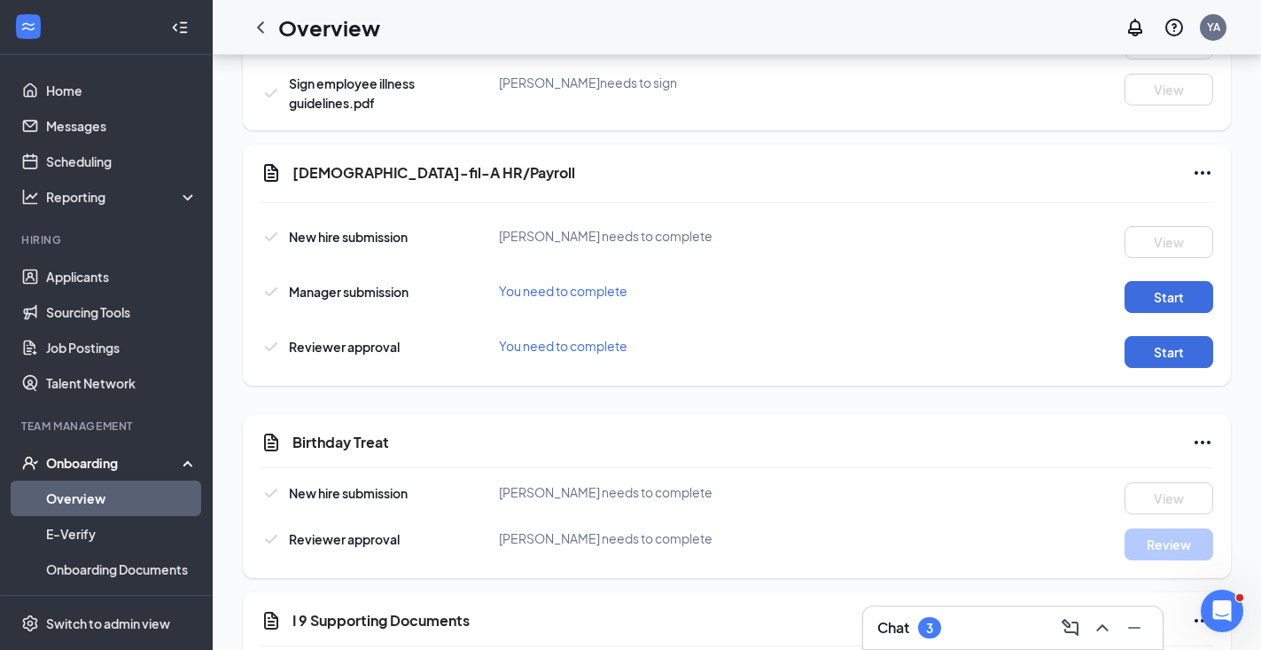
scroll to position [1153, 0]
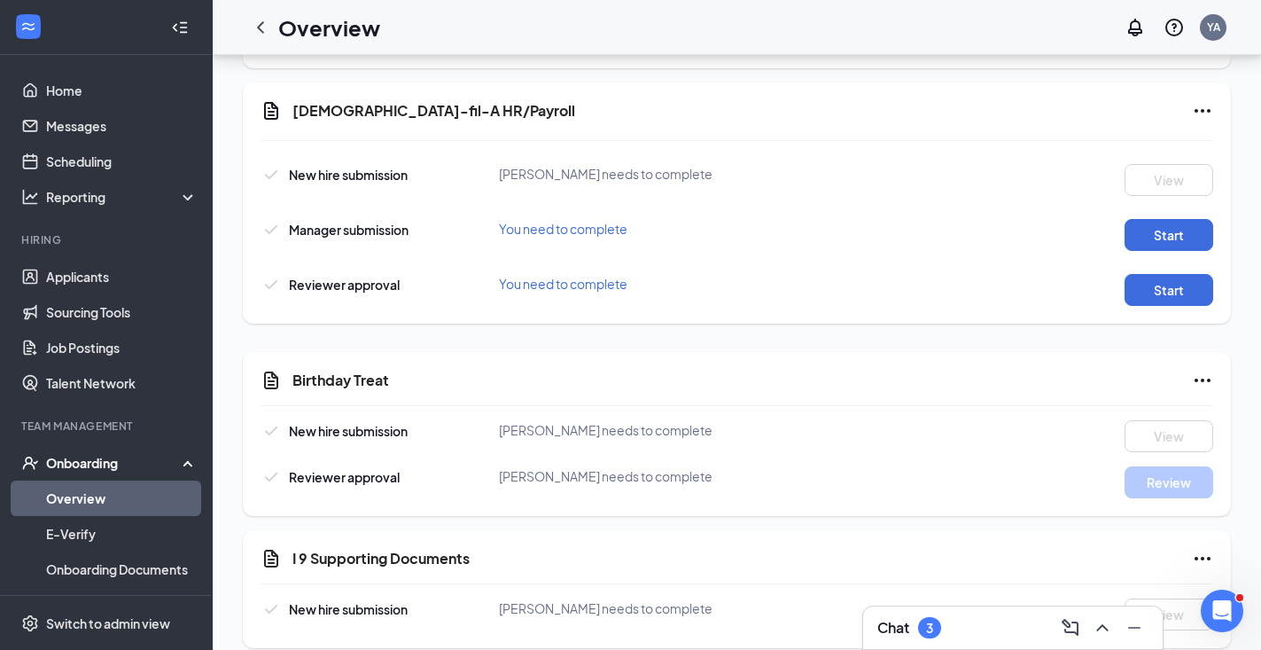
click at [241, 26] on div "Overview YA" at bounding box center [737, 27] width 1049 height 55
click at [256, 28] on icon "ChevronLeft" at bounding box center [260, 27] width 21 height 21
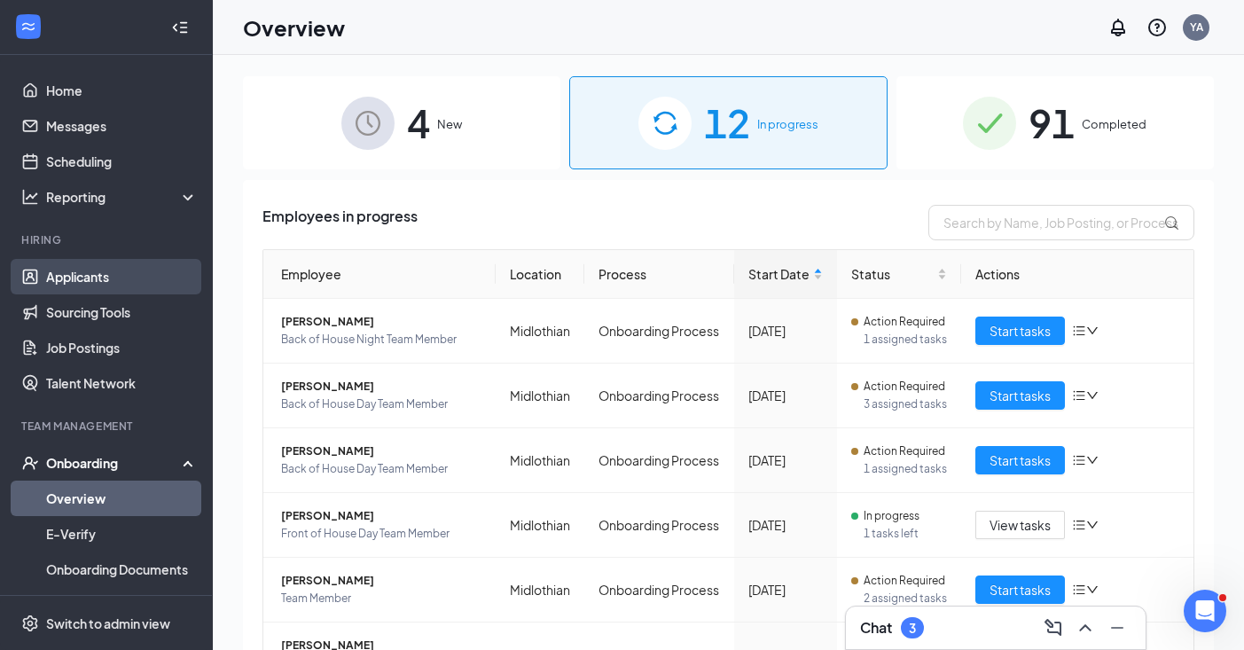
click at [105, 288] on link "Applicants" at bounding box center [122, 276] width 152 height 35
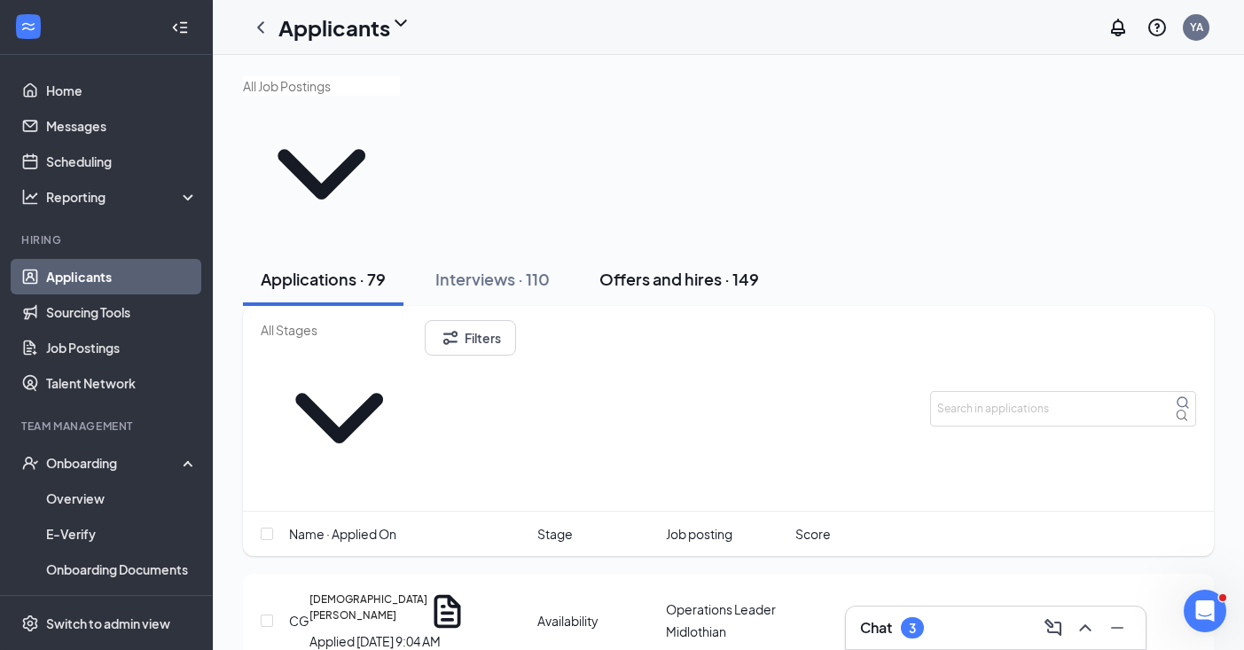
click at [690, 253] on button "Offers and hires · 149" at bounding box center [678, 279] width 195 height 53
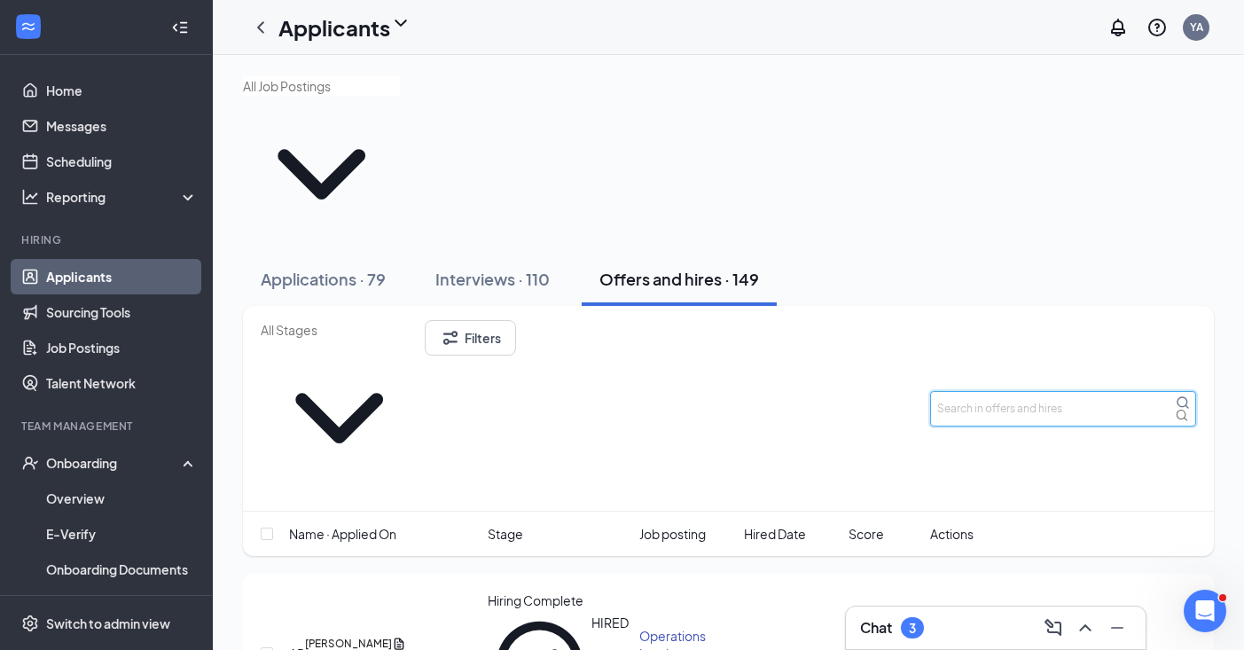
click at [1001, 391] on input "text" at bounding box center [1063, 408] width 266 height 35
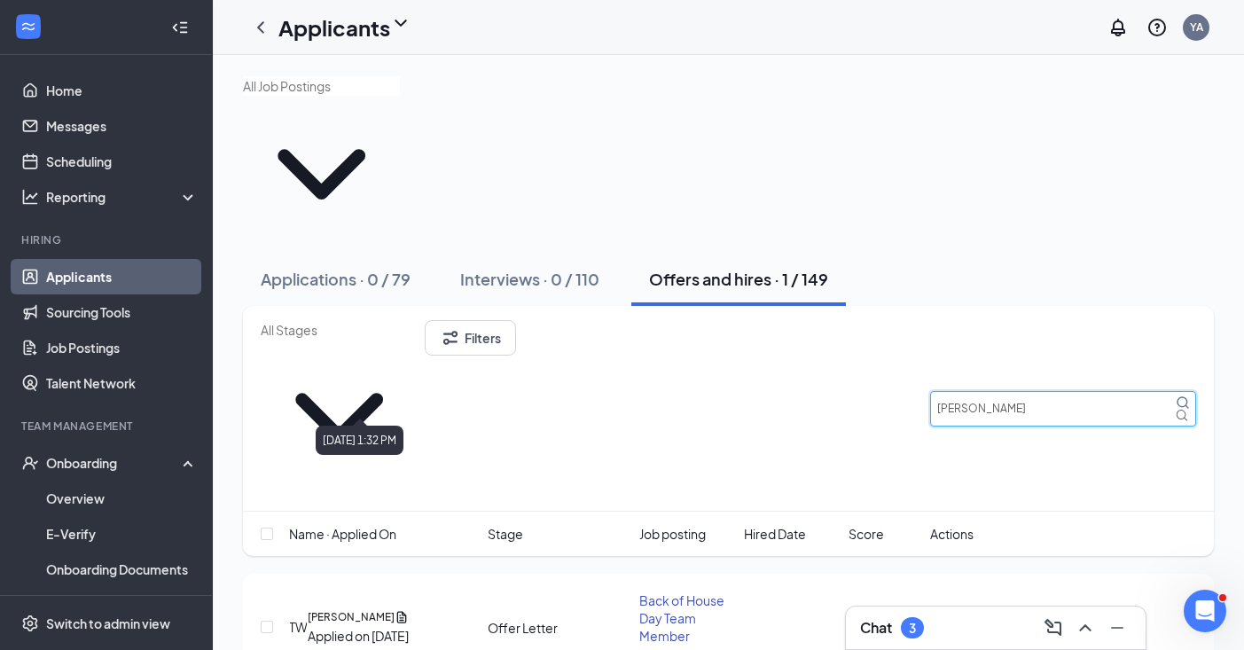
type input "[PERSON_NAME]"
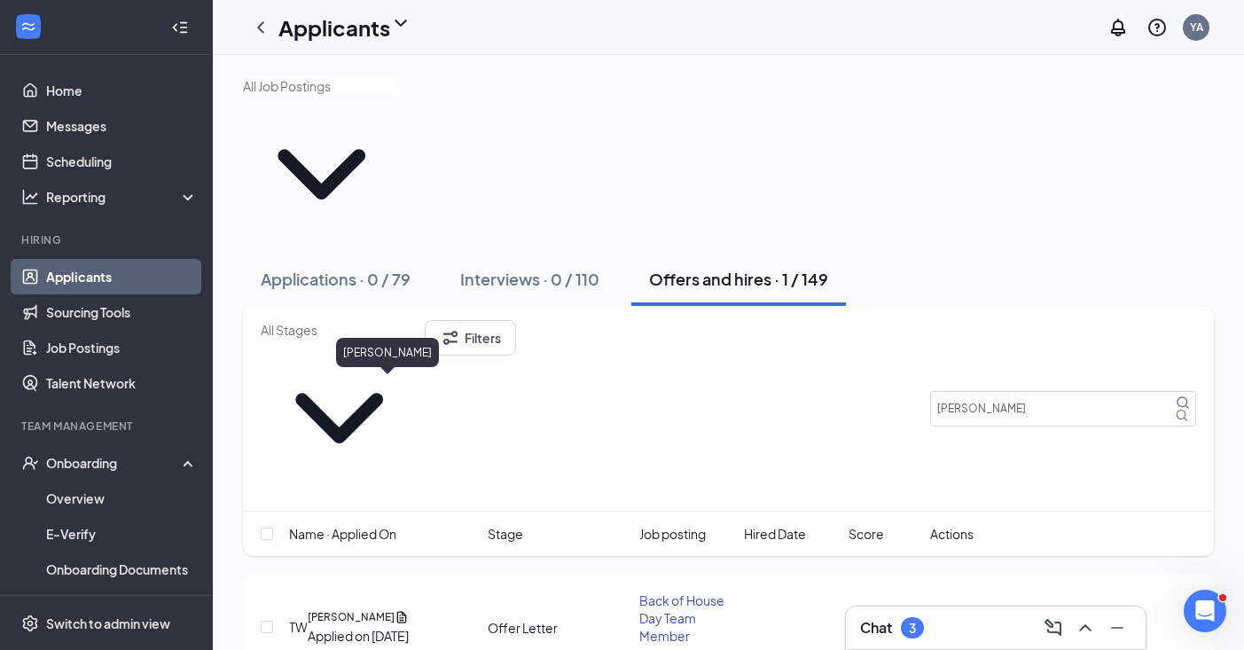
click at [358, 609] on h5 "[PERSON_NAME]" at bounding box center [351, 617] width 87 height 16
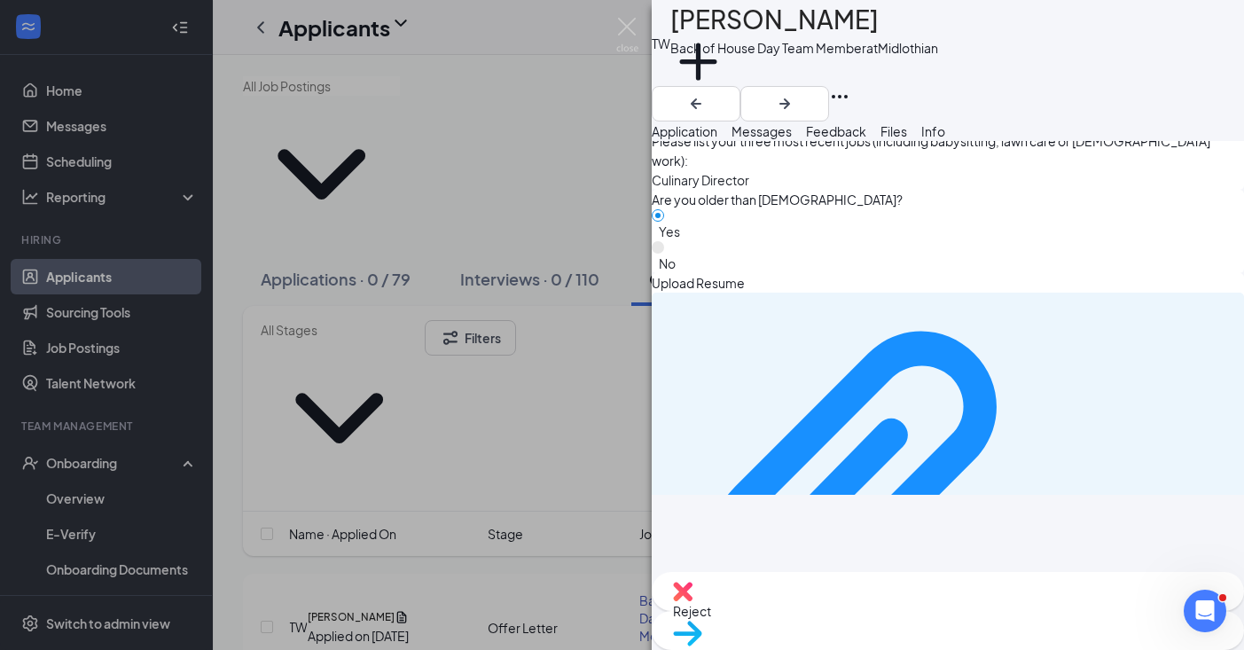
scroll to position [1163, 0]
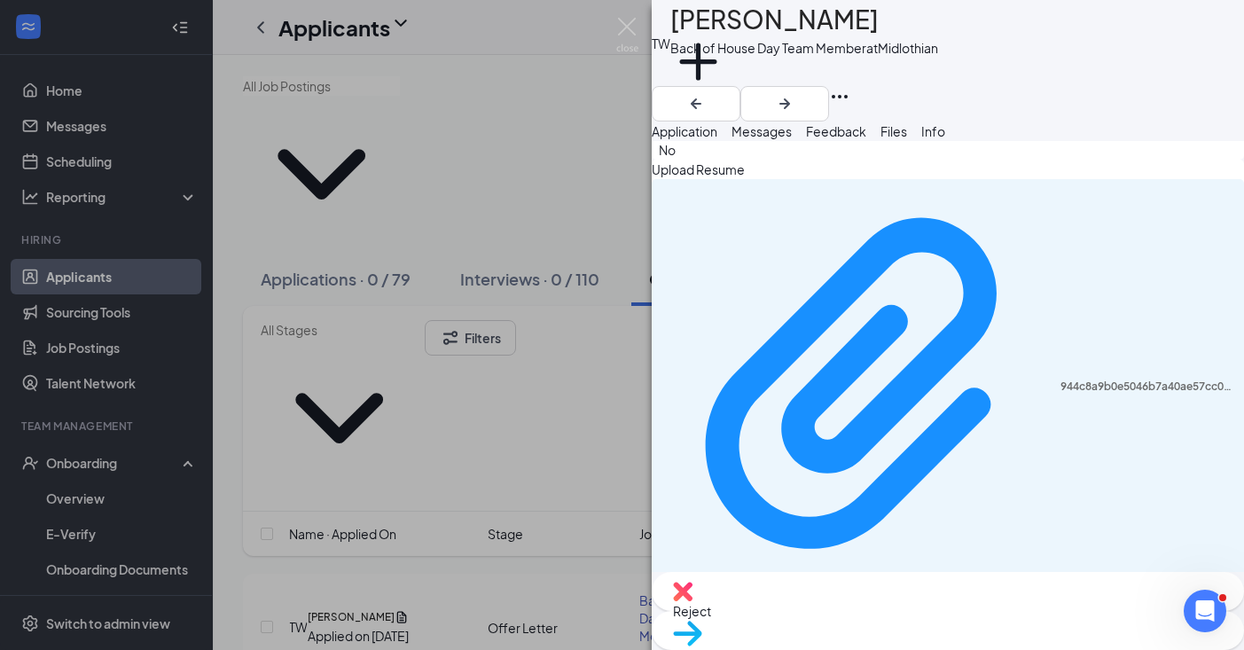
scroll to position [1270, 0]
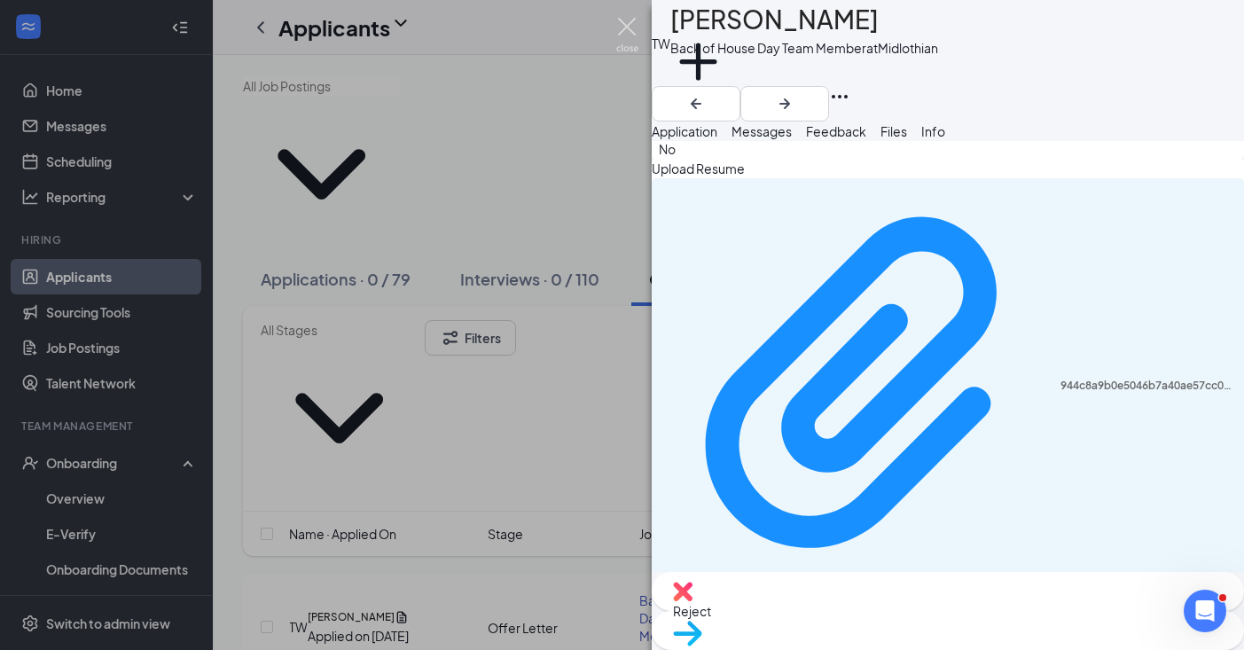
click at [627, 42] on img at bounding box center [627, 35] width 22 height 35
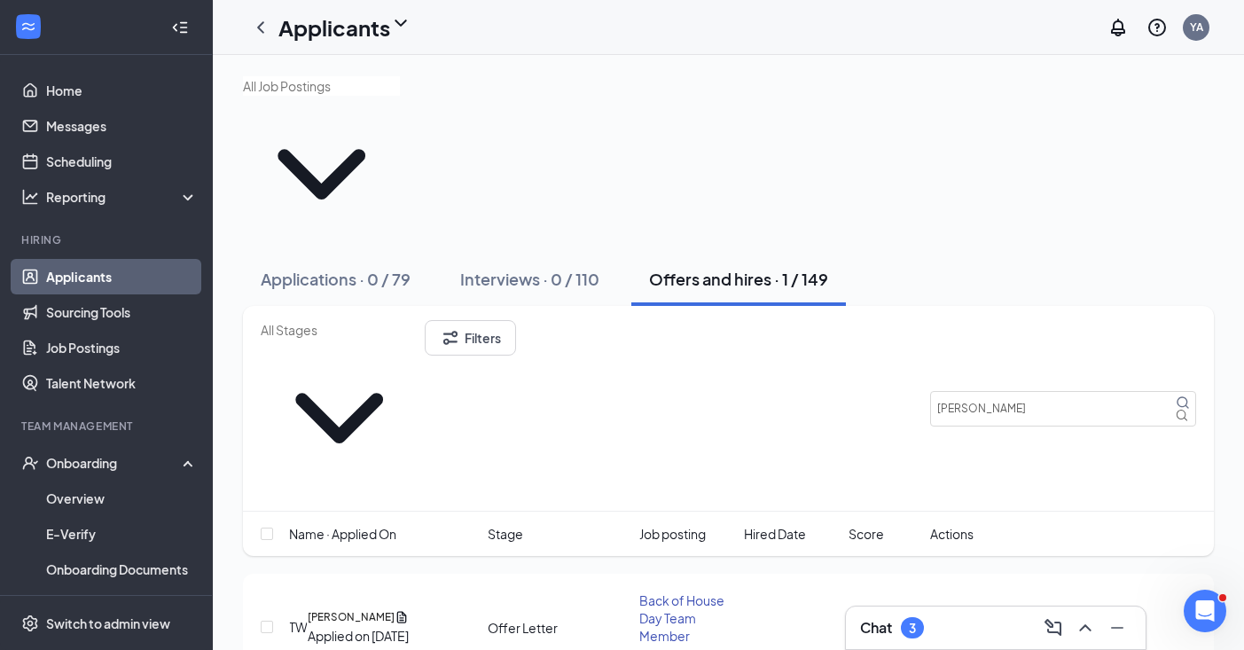
click at [912, 621] on div "3" at bounding box center [912, 627] width 7 height 15
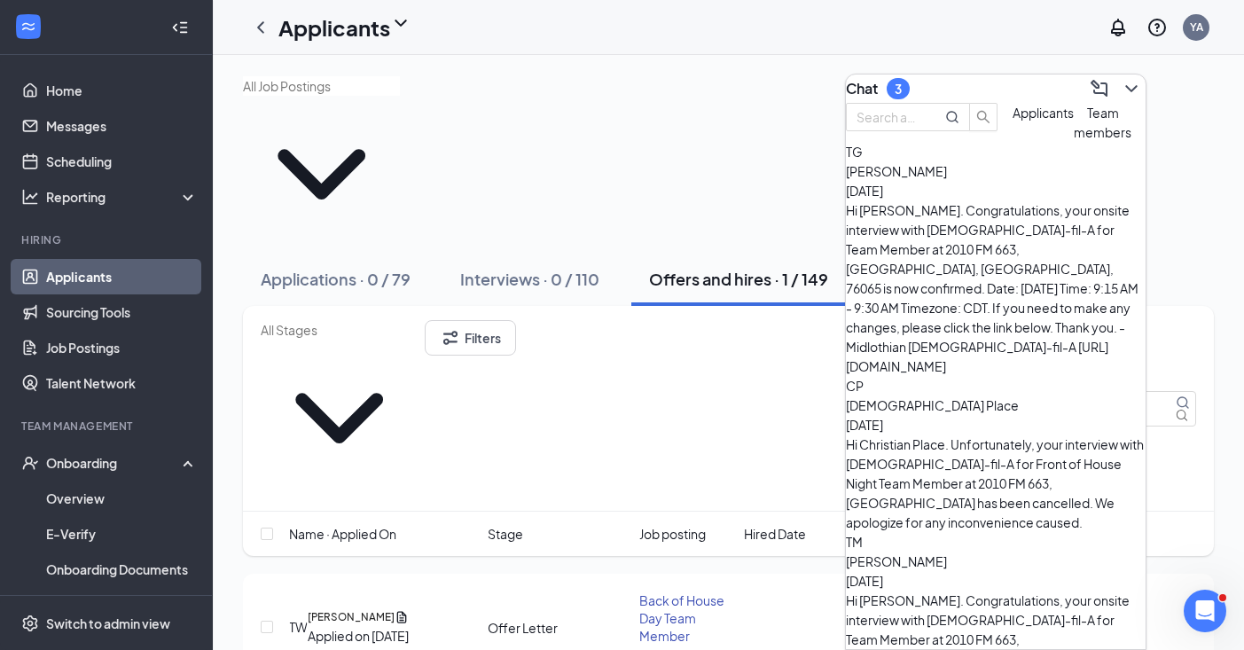
click at [1073, 140] on span "Team members" at bounding box center [1102, 122] width 58 height 35
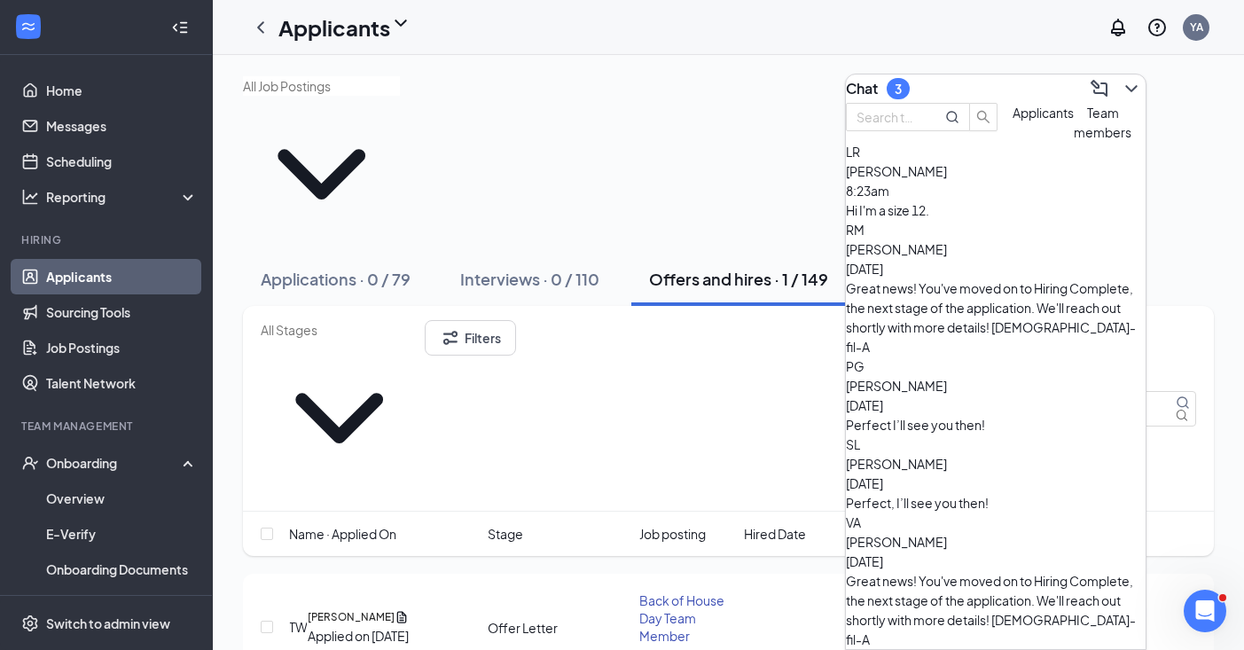
click at [986, 571] on div "Great news! You've moved on to Hiring Complete, the next stage of the applicati…" at bounding box center [996, 610] width 300 height 78
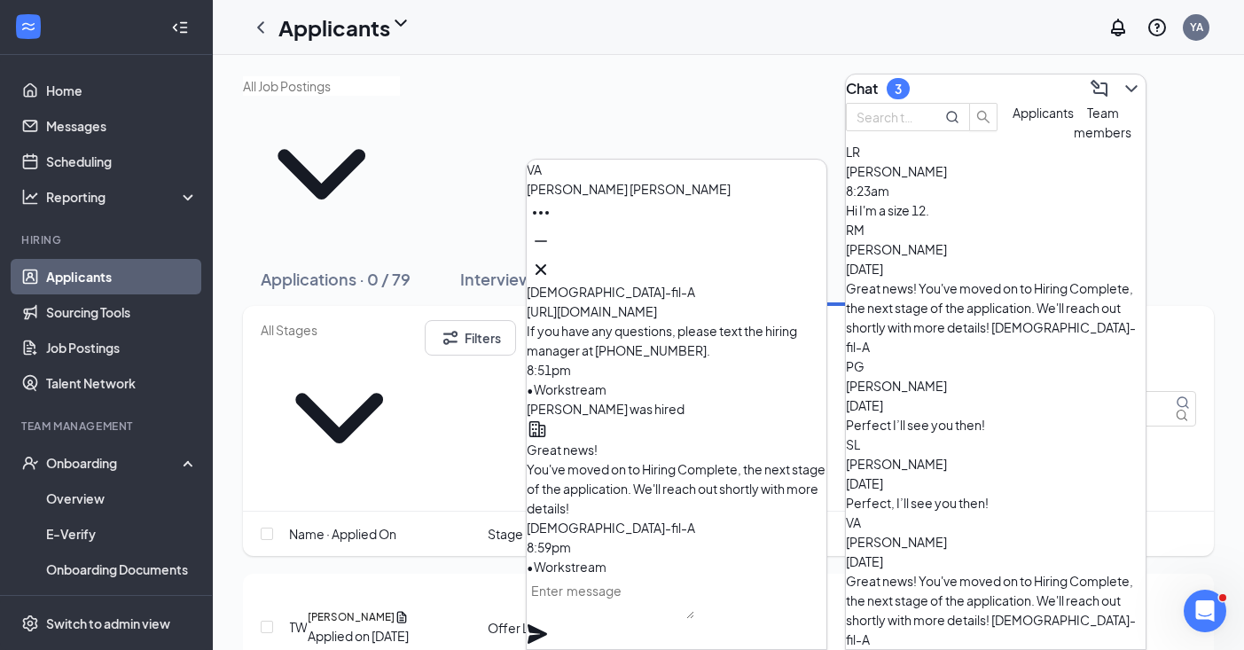
click at [551, 261] on icon "Cross" at bounding box center [540, 269] width 21 height 21
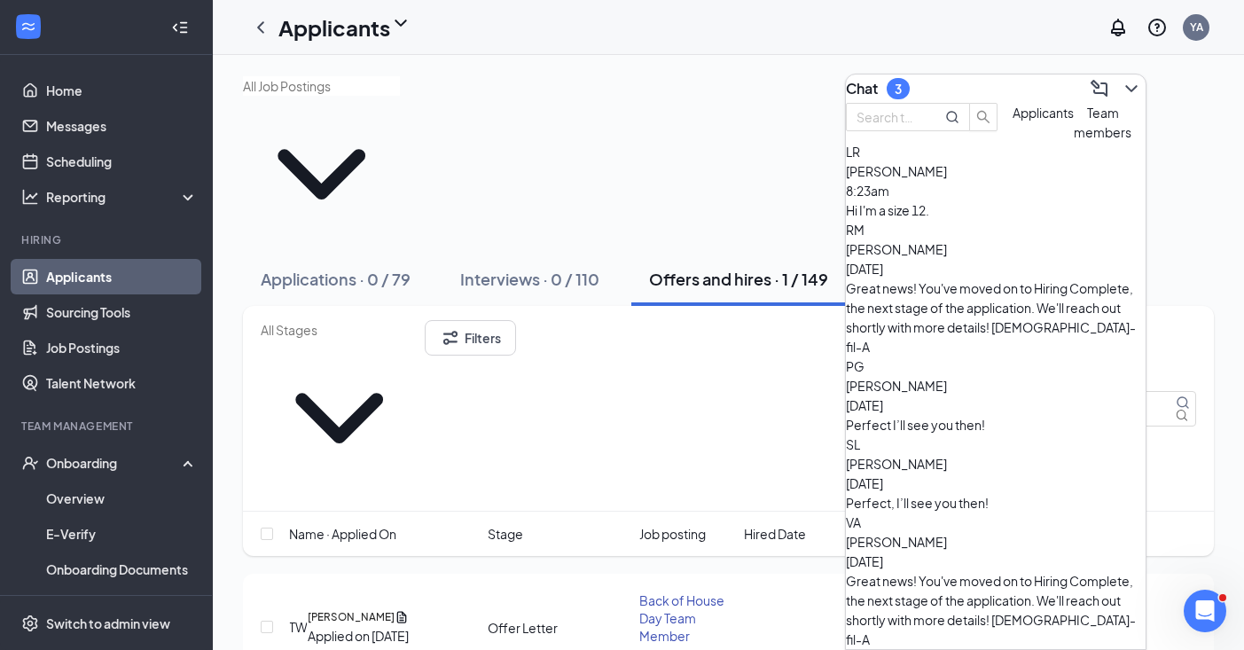
click at [947, 257] on span "[PERSON_NAME]" at bounding box center [896, 249] width 101 height 16
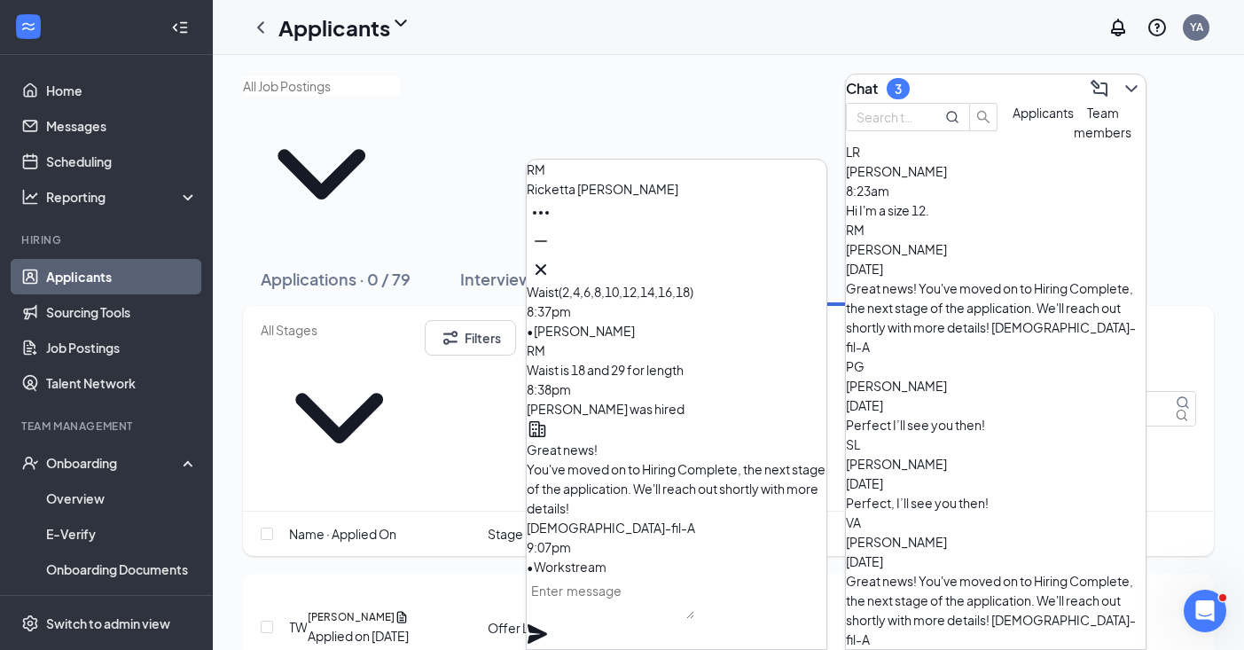
click at [551, 259] on icon "Cross" at bounding box center [540, 269] width 21 height 21
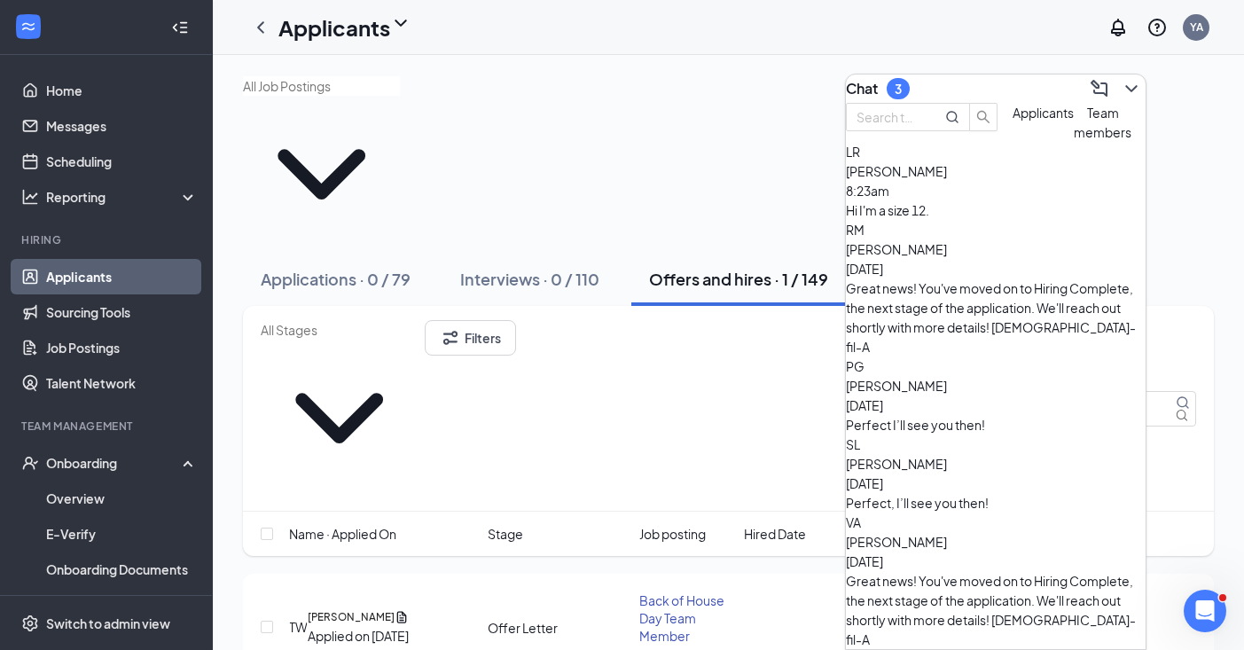
click at [792, 85] on div at bounding box center [728, 164] width 971 height 176
click at [540, 253] on button "Interviews · 0 / 110" at bounding box center [529, 279] width 175 height 53
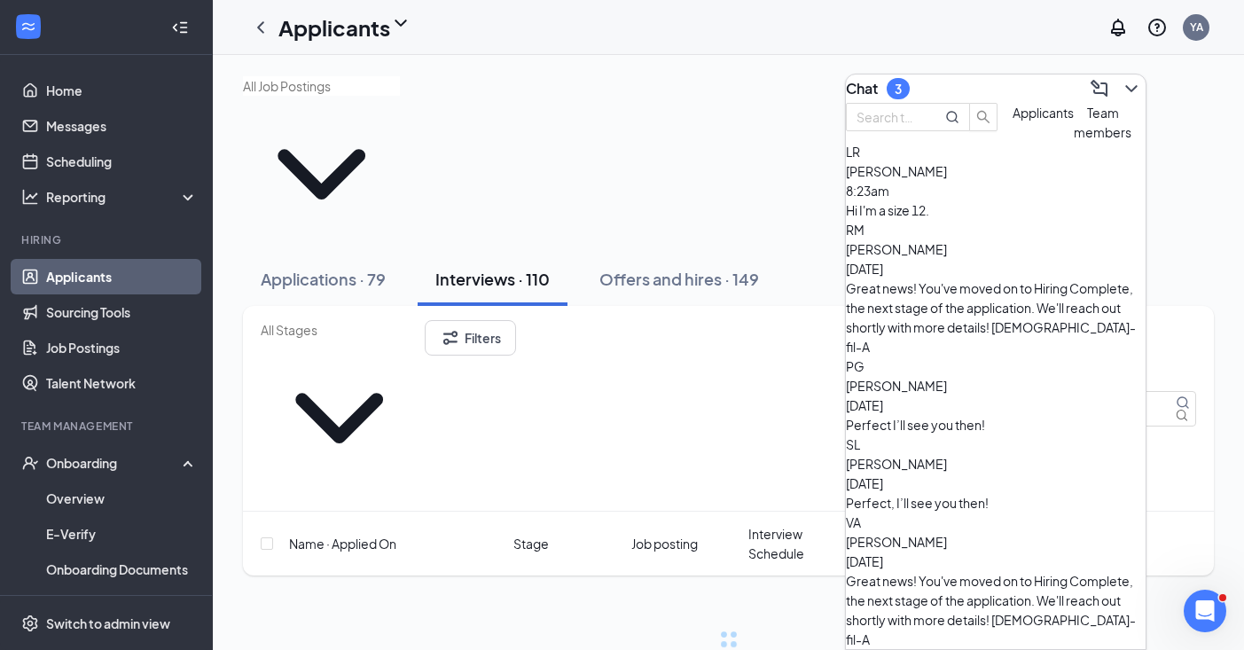
click at [1117, 84] on button at bounding box center [1131, 88] width 28 height 28
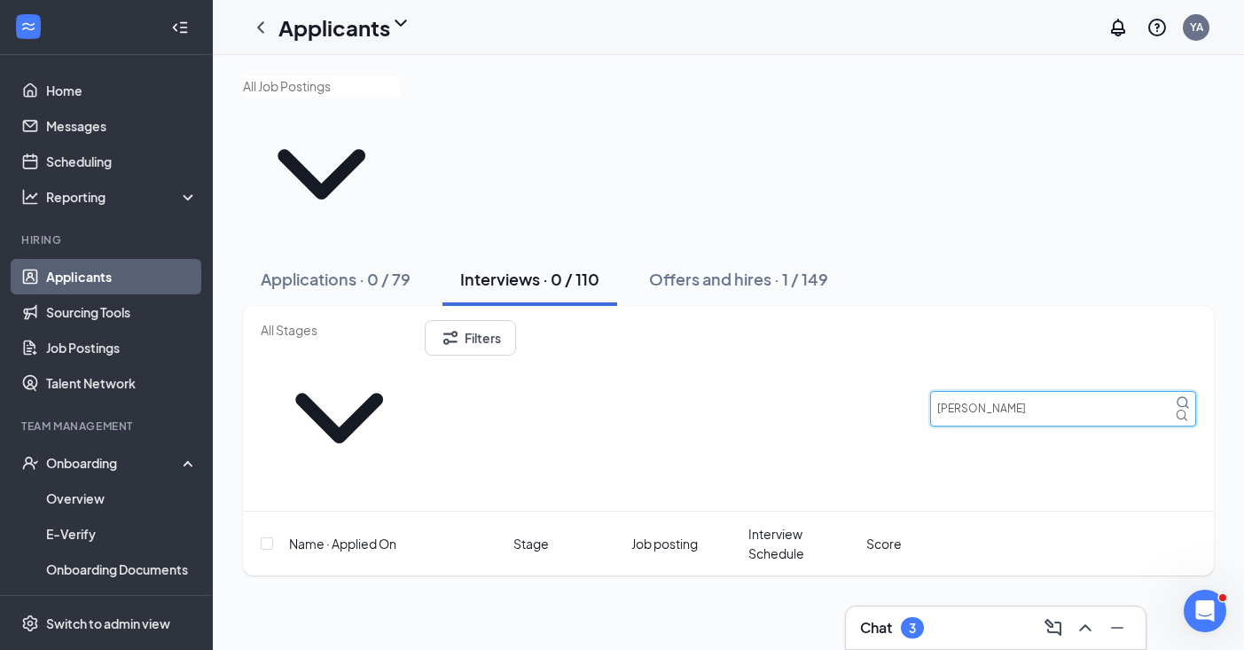
click at [1040, 391] on input "[PERSON_NAME]" at bounding box center [1063, 408] width 266 height 35
type input "T"
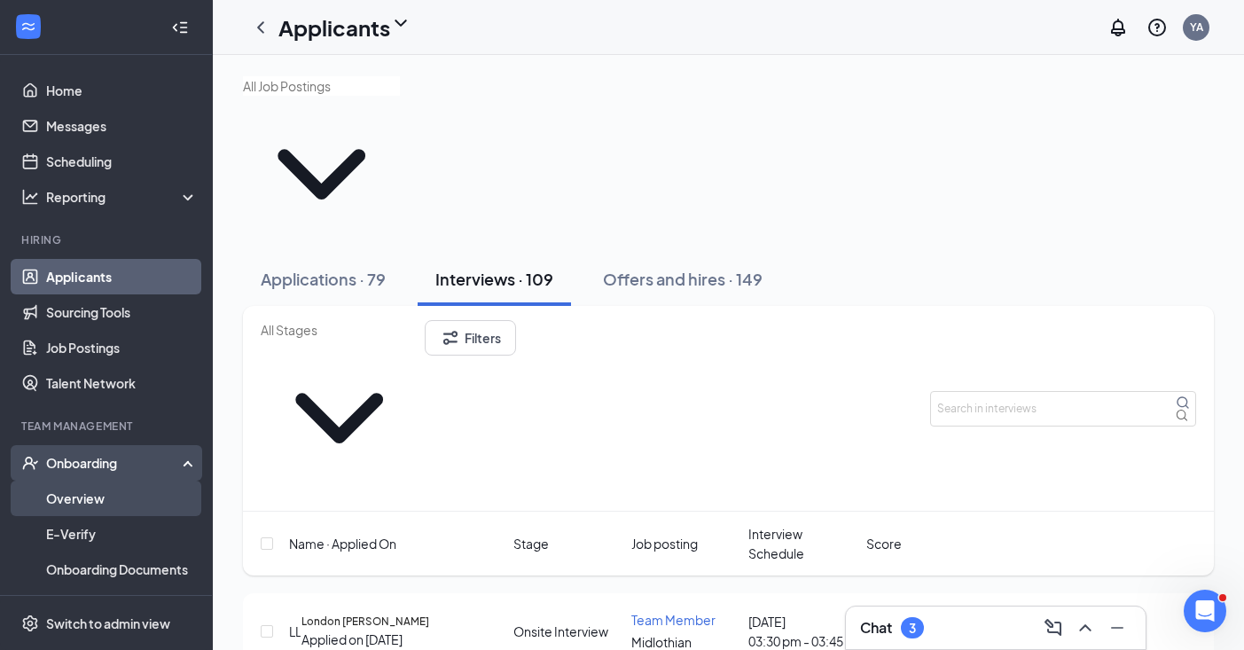
click at [113, 503] on link "Overview" at bounding box center [122, 497] width 152 height 35
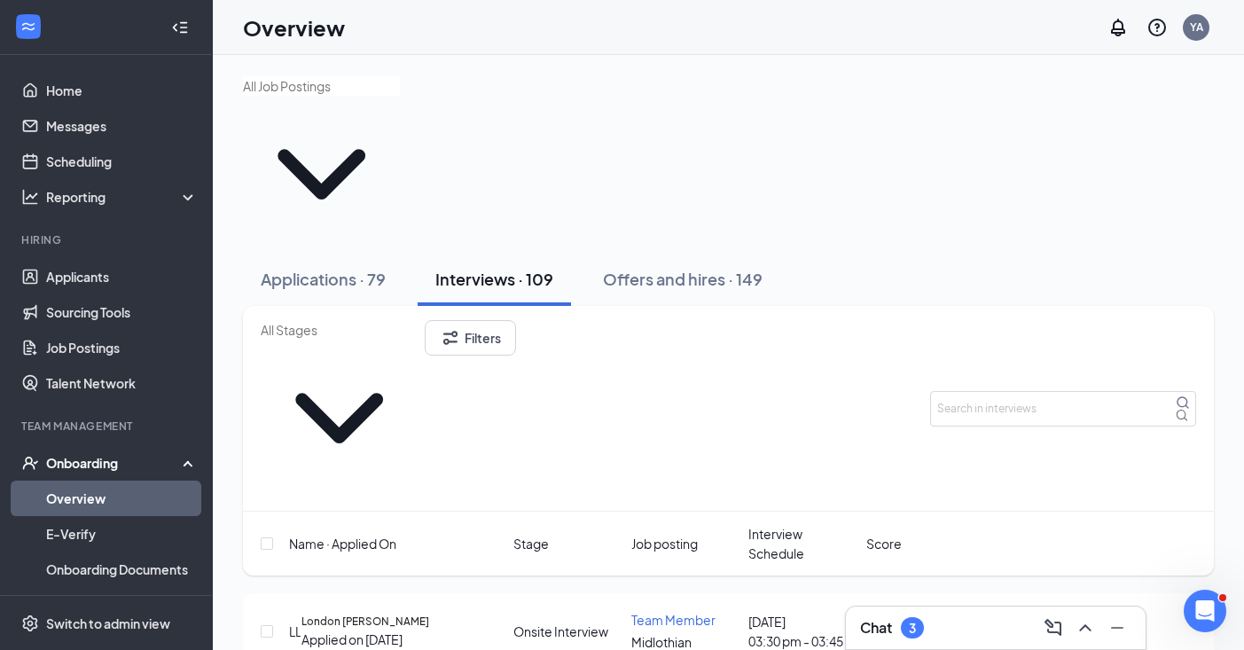
click at [113, 503] on link "Overview" at bounding box center [122, 497] width 152 height 35
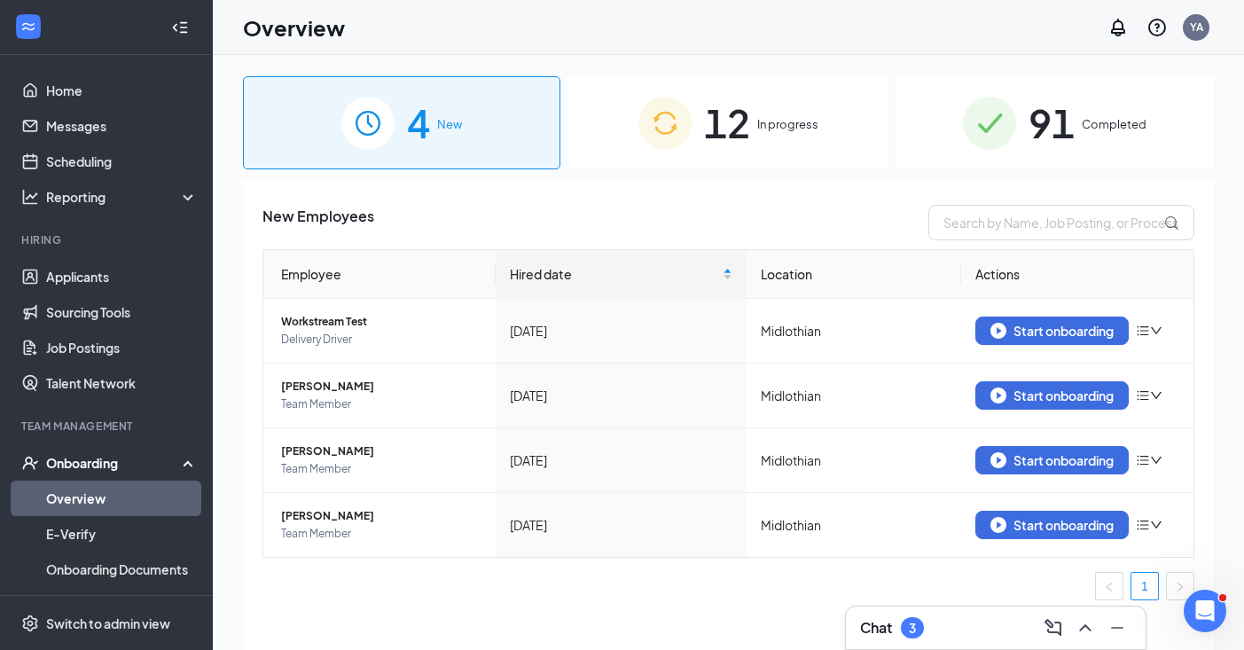
click at [804, 110] on div "12 In progress" at bounding box center [727, 122] width 317 height 93
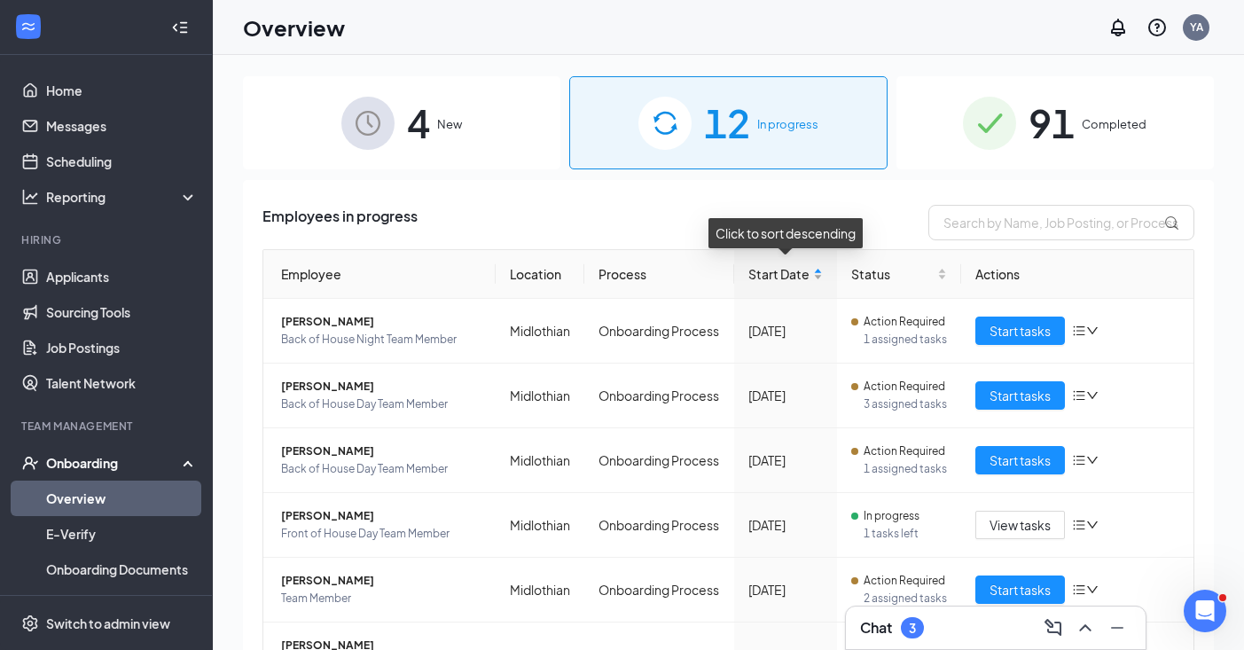
click at [777, 276] on span "Start Date" at bounding box center [778, 273] width 61 height 19
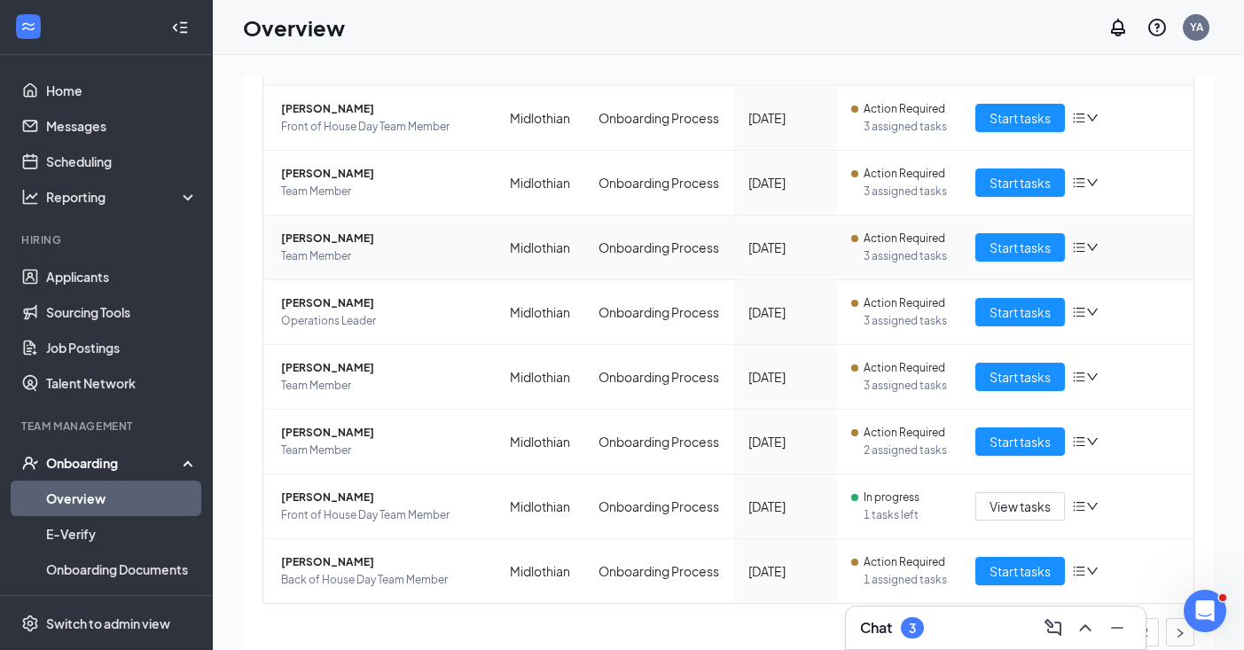
scroll to position [343, 0]
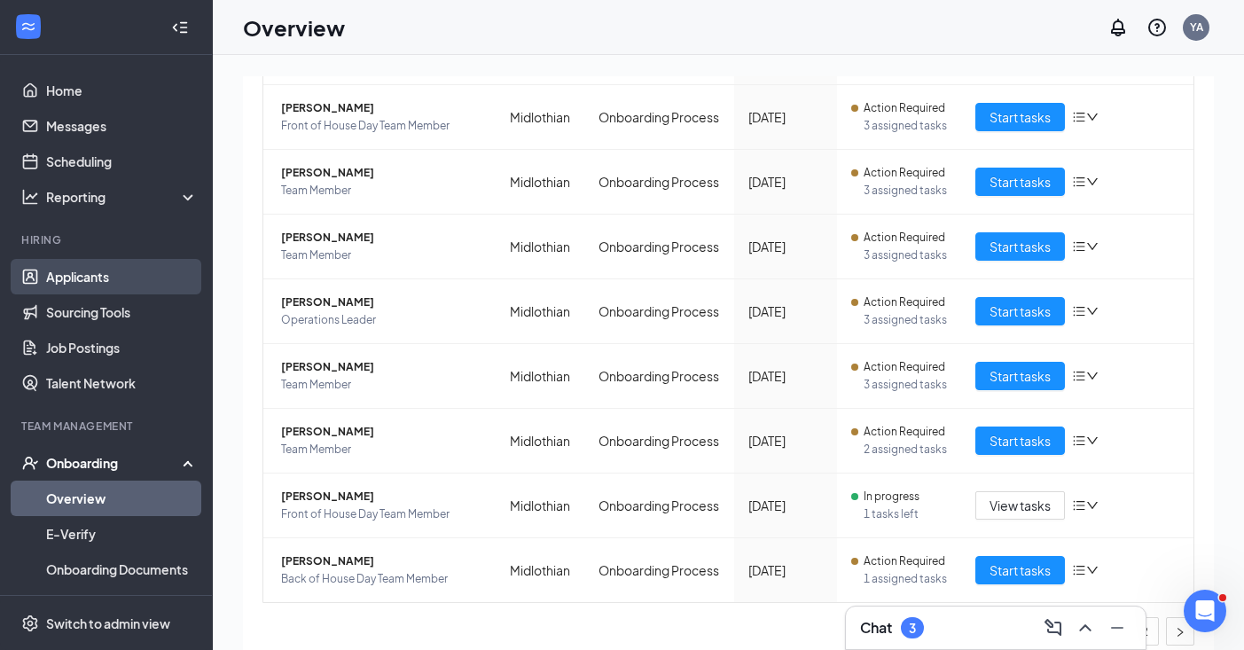
click at [174, 280] on link "Applicants" at bounding box center [122, 276] width 152 height 35
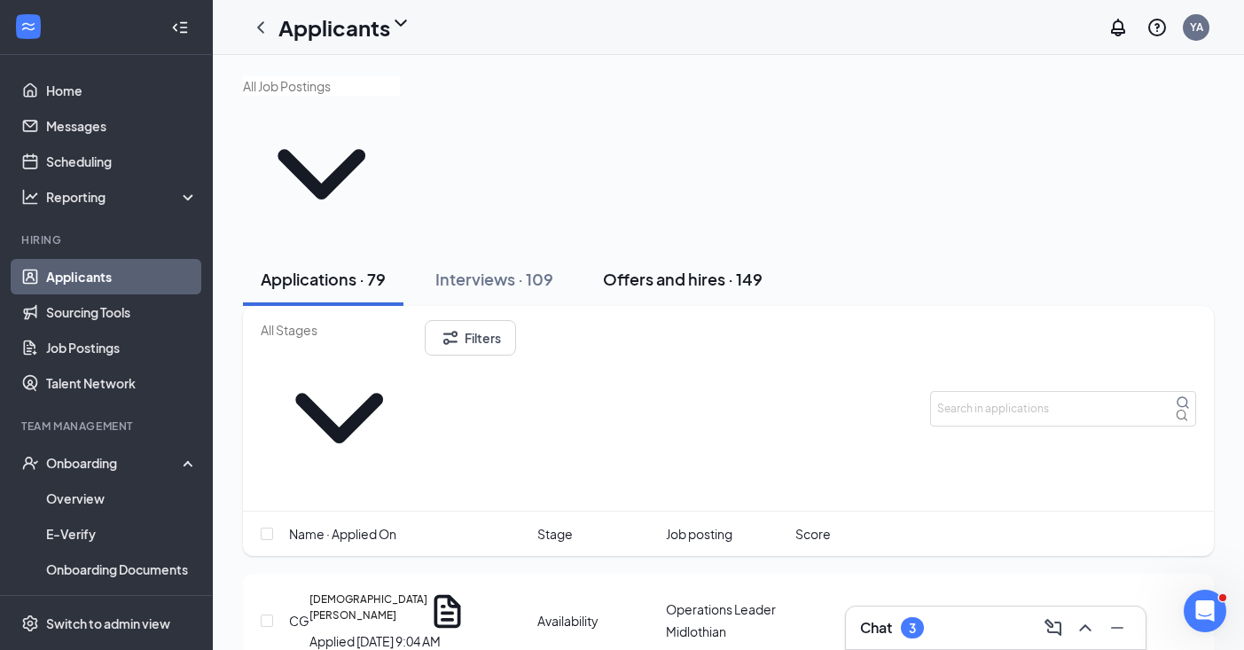
click at [703, 253] on button "Offers and hires · 149" at bounding box center [682, 279] width 195 height 53
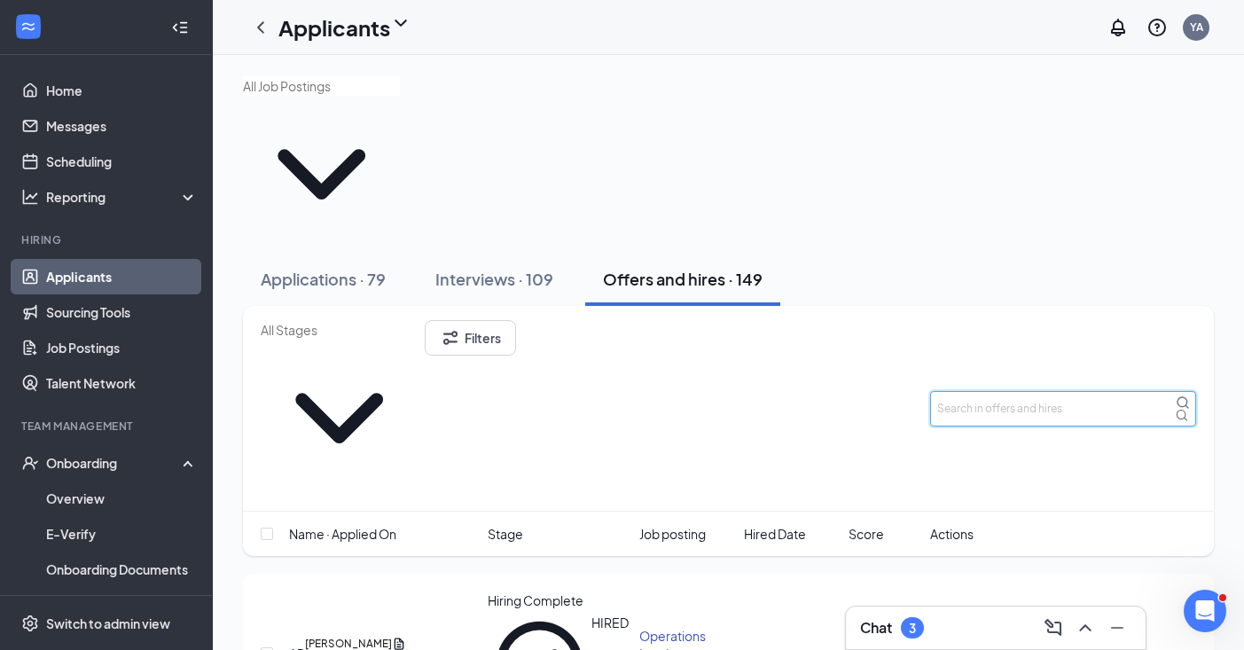
click at [1046, 391] on input "text" at bounding box center [1063, 408] width 266 height 35
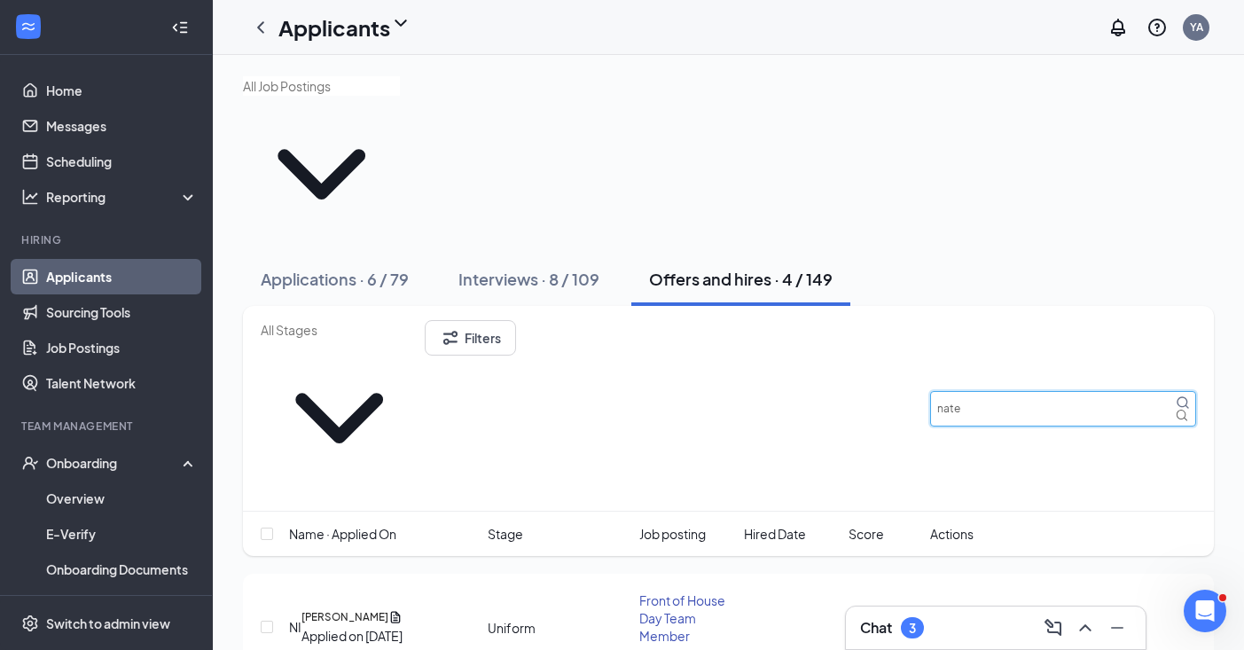
type input "nate"
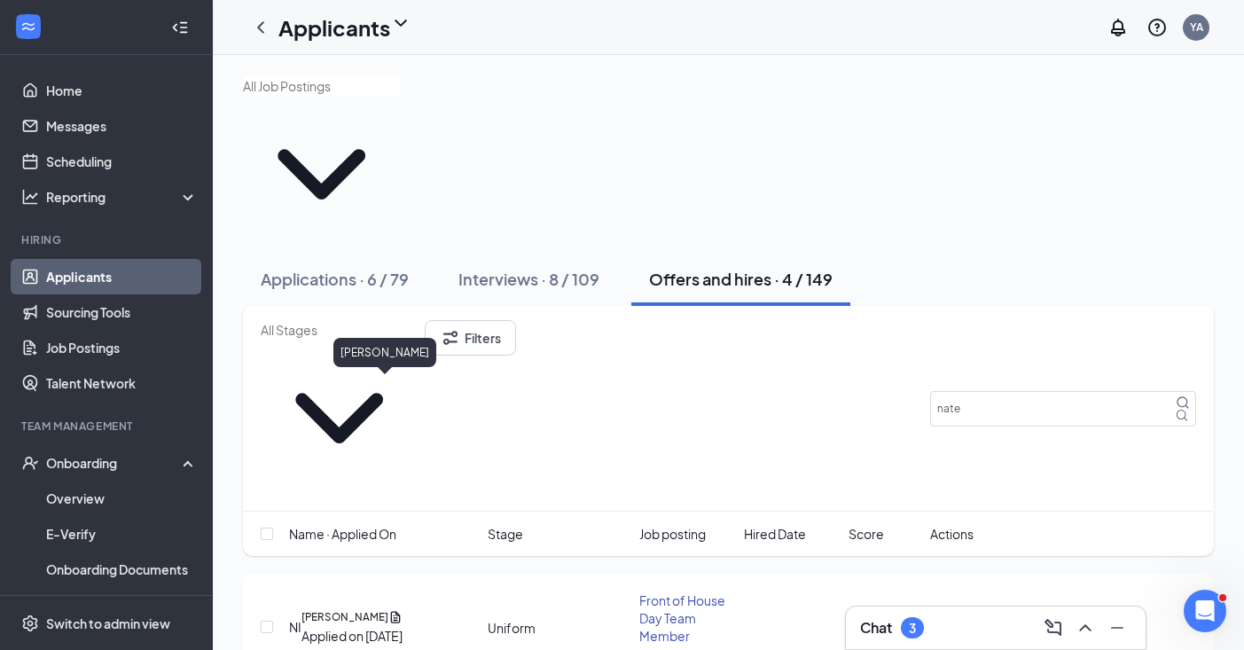
click at [360, 609] on h5 "[PERSON_NAME]" at bounding box center [344, 617] width 87 height 16
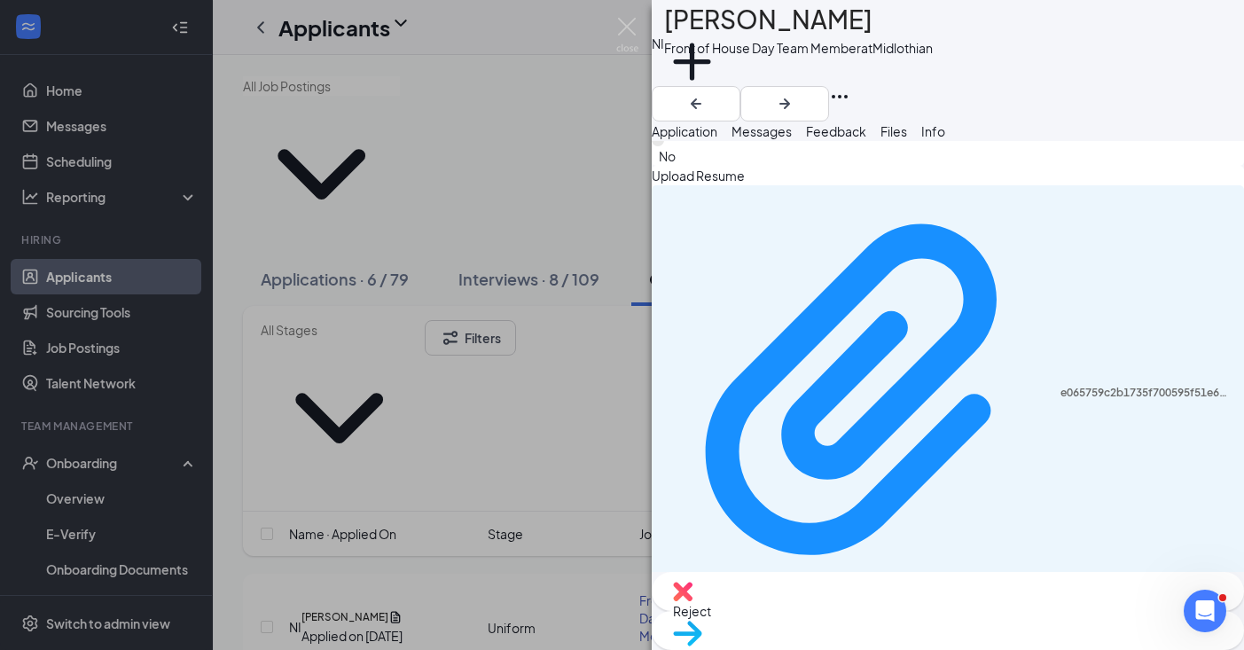
scroll to position [1456, 0]
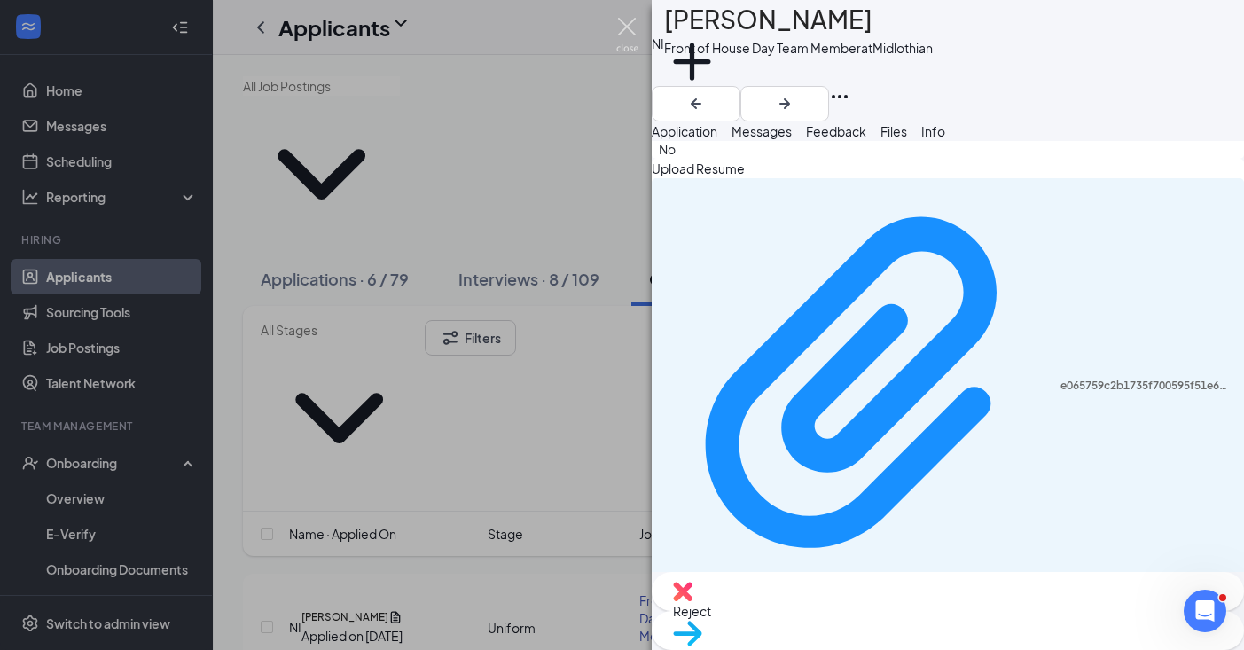
click at [620, 33] on img at bounding box center [627, 35] width 22 height 35
